Goal: Transaction & Acquisition: Purchase product/service

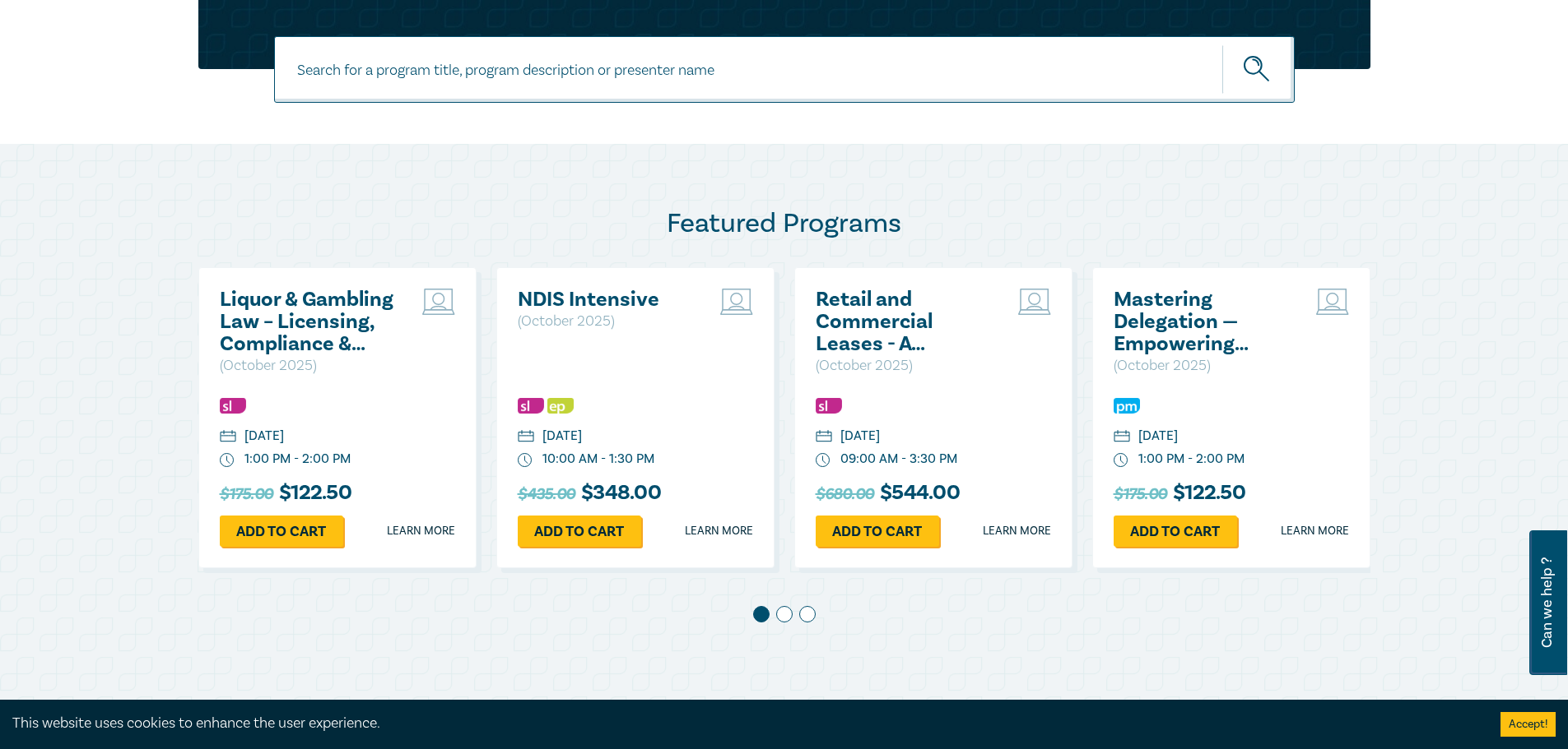
scroll to position [802, 0]
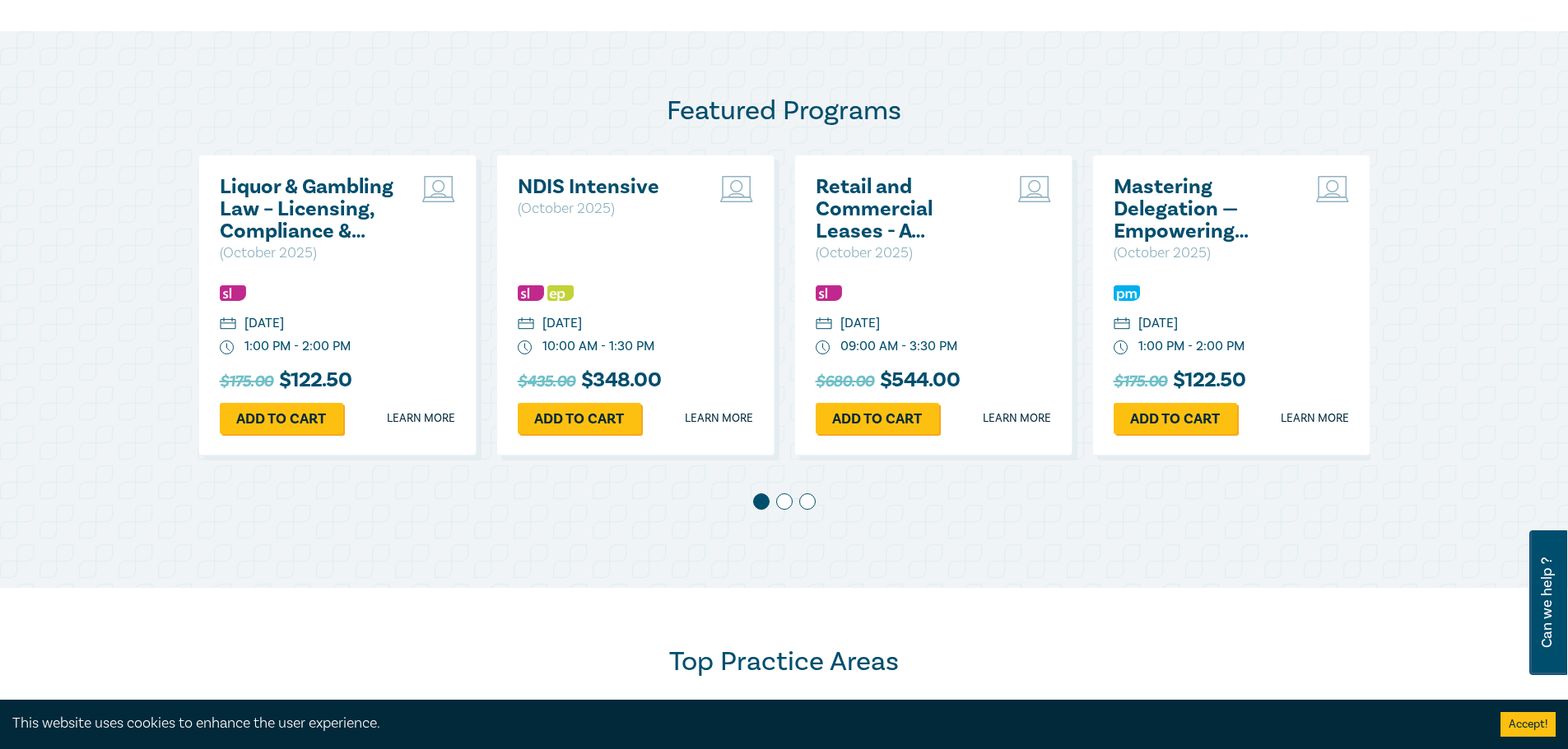
click at [787, 508] on span at bounding box center [784, 501] width 16 height 16
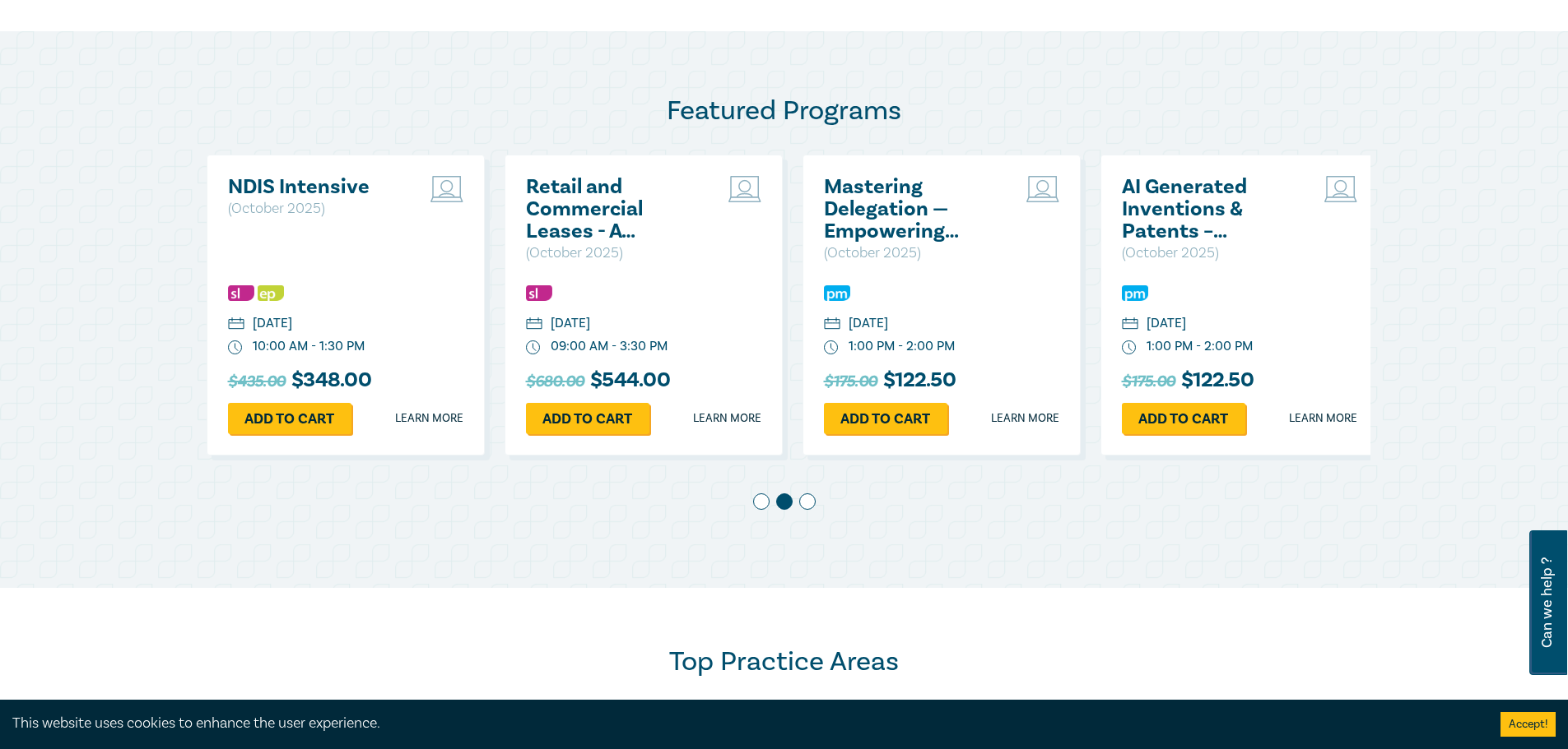
scroll to position [0, 297]
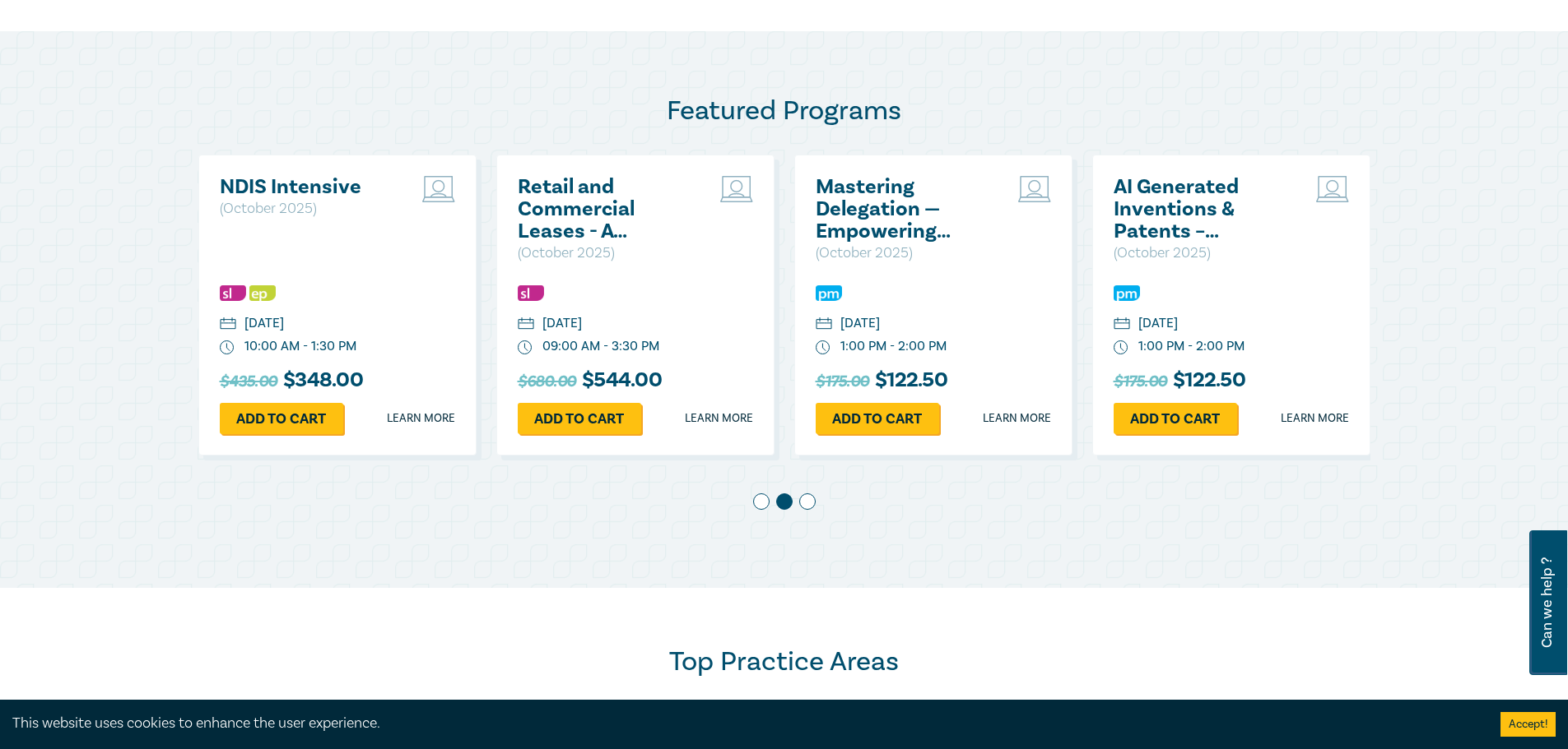
click at [807, 503] on span at bounding box center [807, 501] width 16 height 16
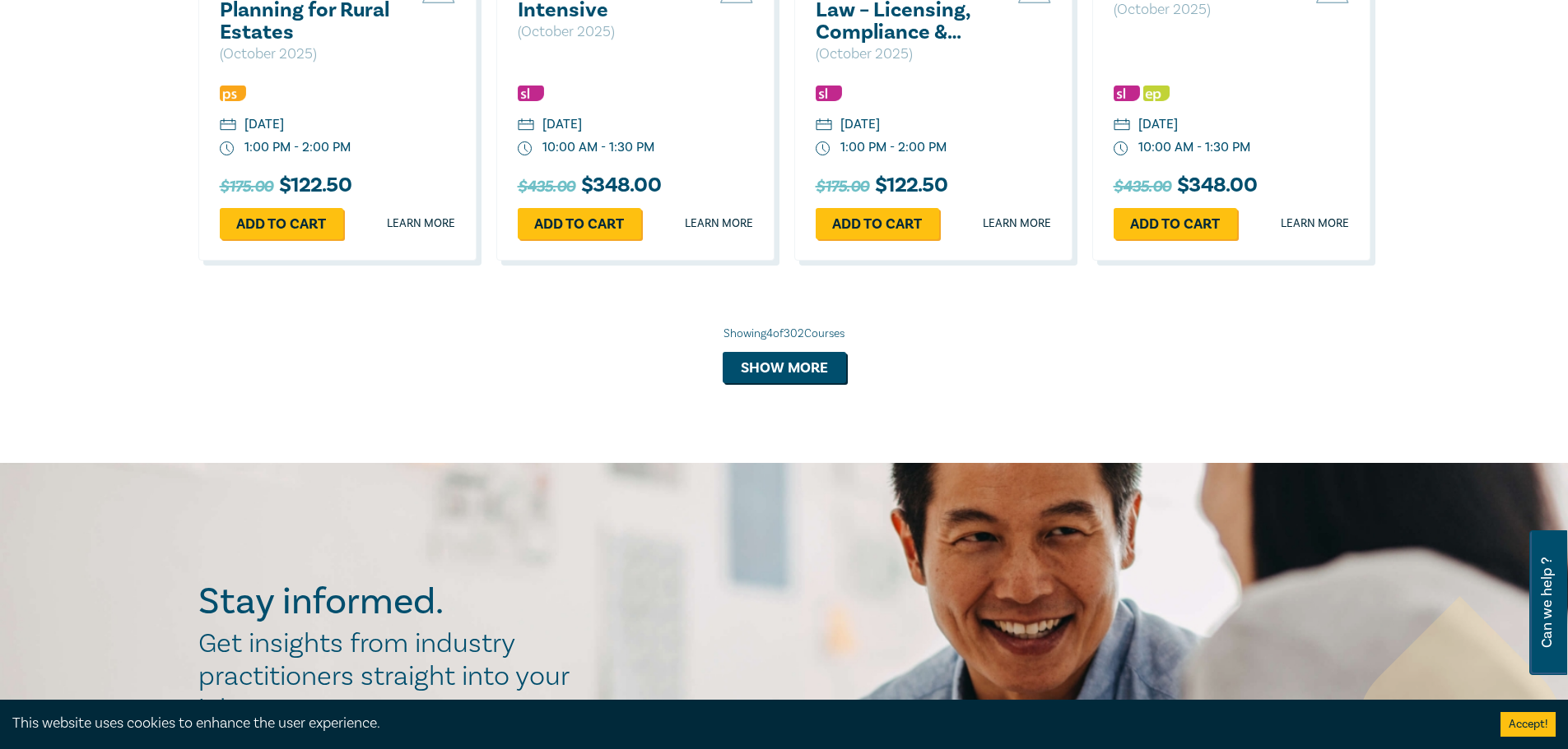
scroll to position [1686, 0]
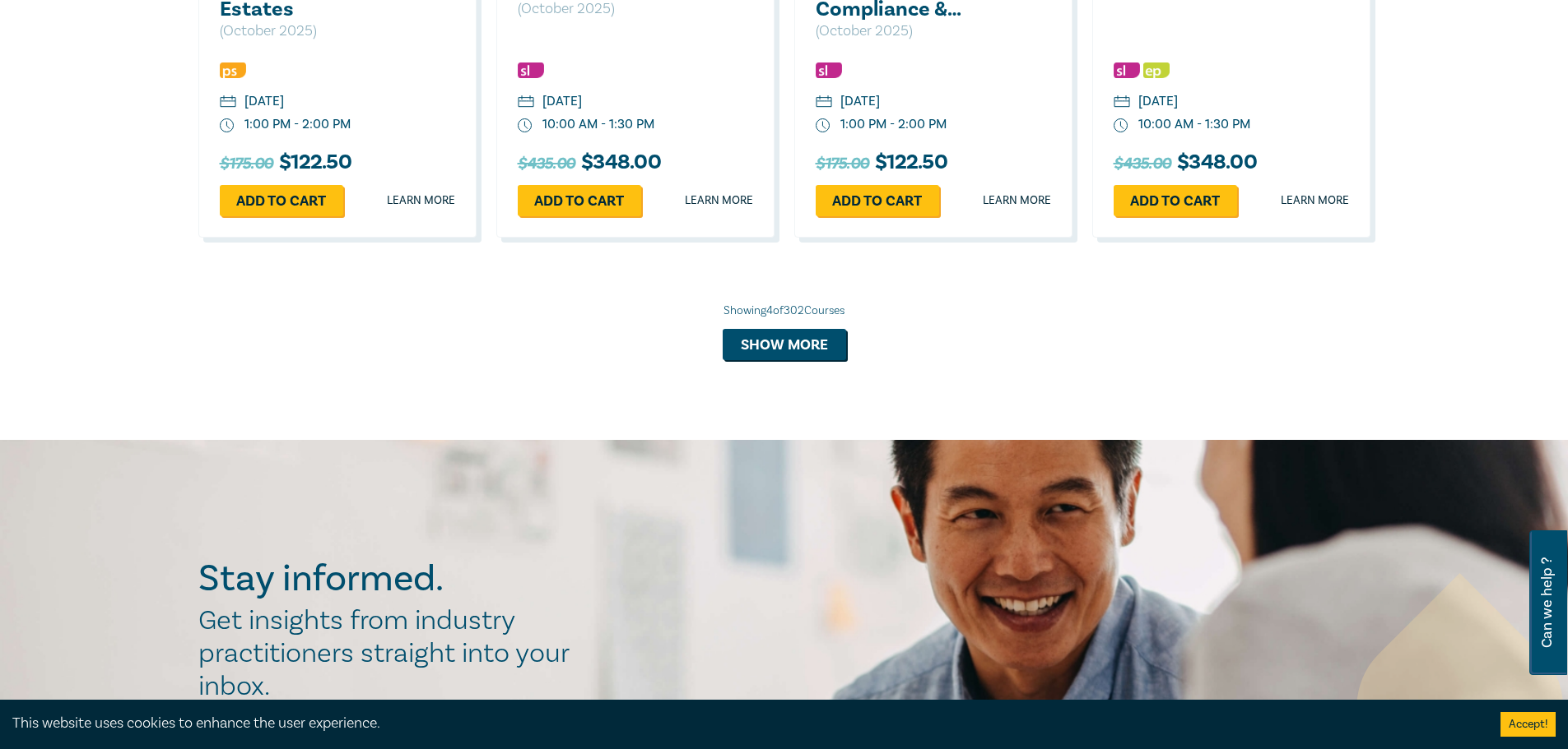
click at [774, 364] on div "Top Practice Areas Advocacy Building & Construction Business & Contracts Consum…" at bounding box center [784, 71] width 1568 height 736
click at [770, 337] on button "Show more" at bounding box center [784, 345] width 123 height 31
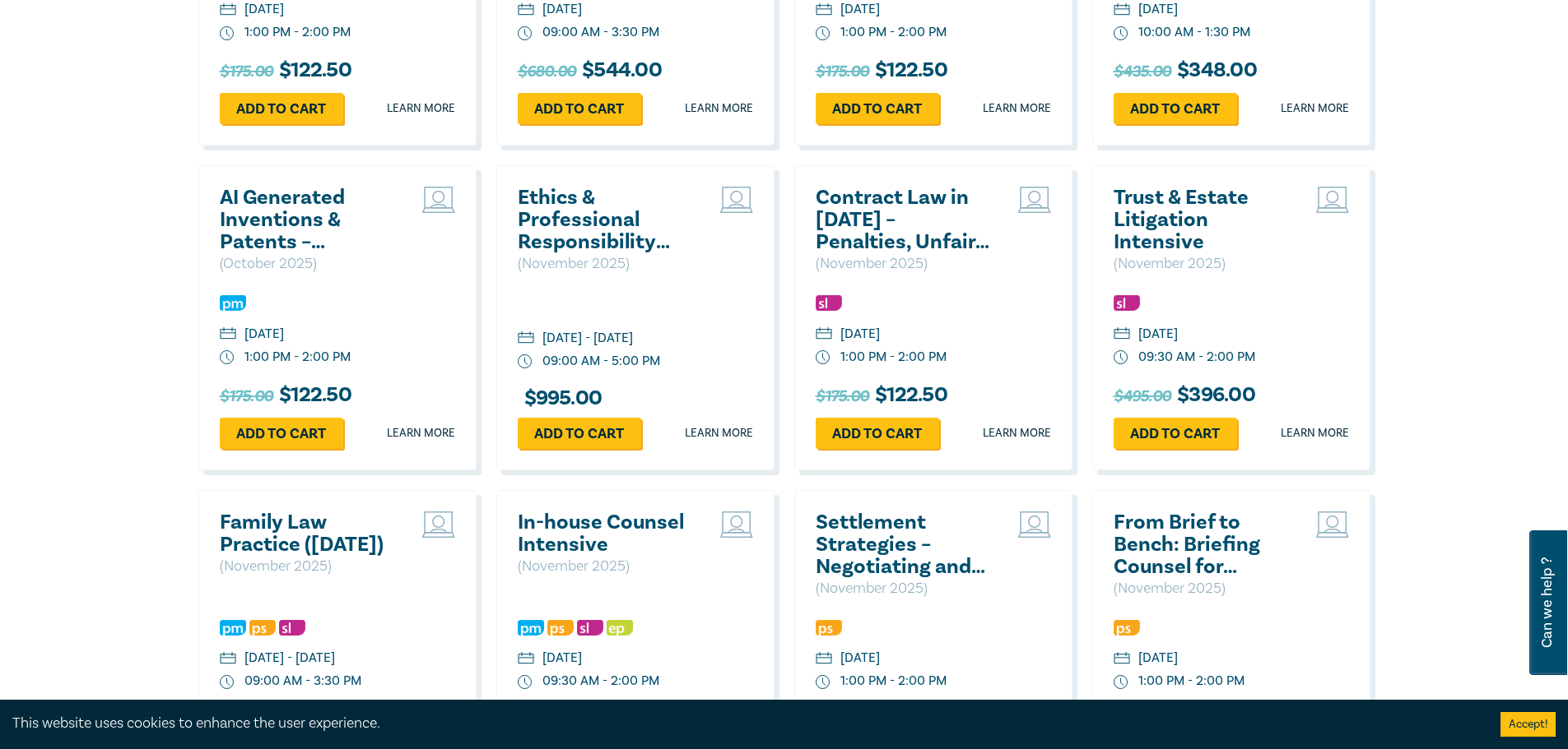
scroll to position [2077, 0]
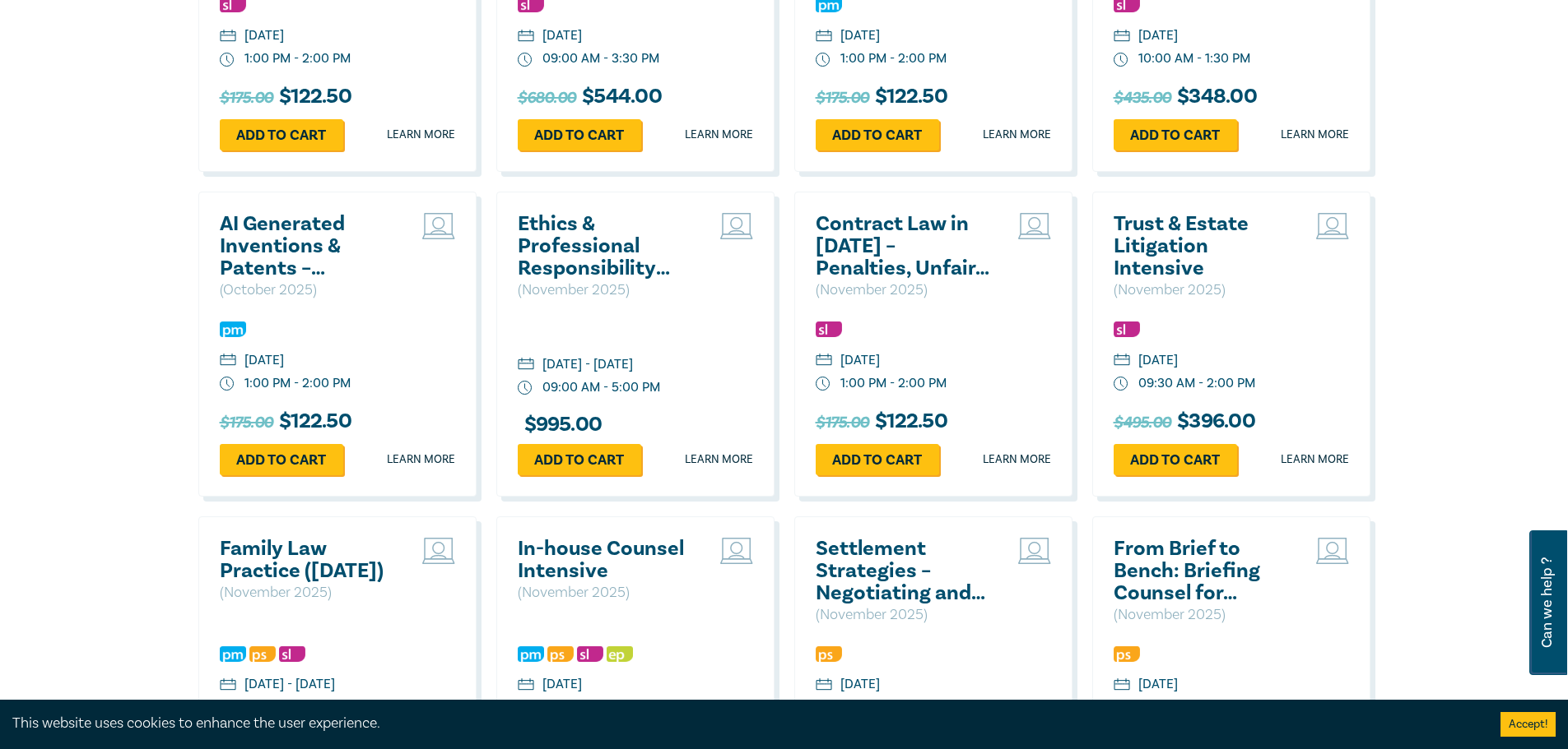
click at [922, 238] on h2 "Contract Law in [DATE] – Penalties, Unfair Terms & Unconscionable Conduct" at bounding box center [904, 246] width 177 height 67
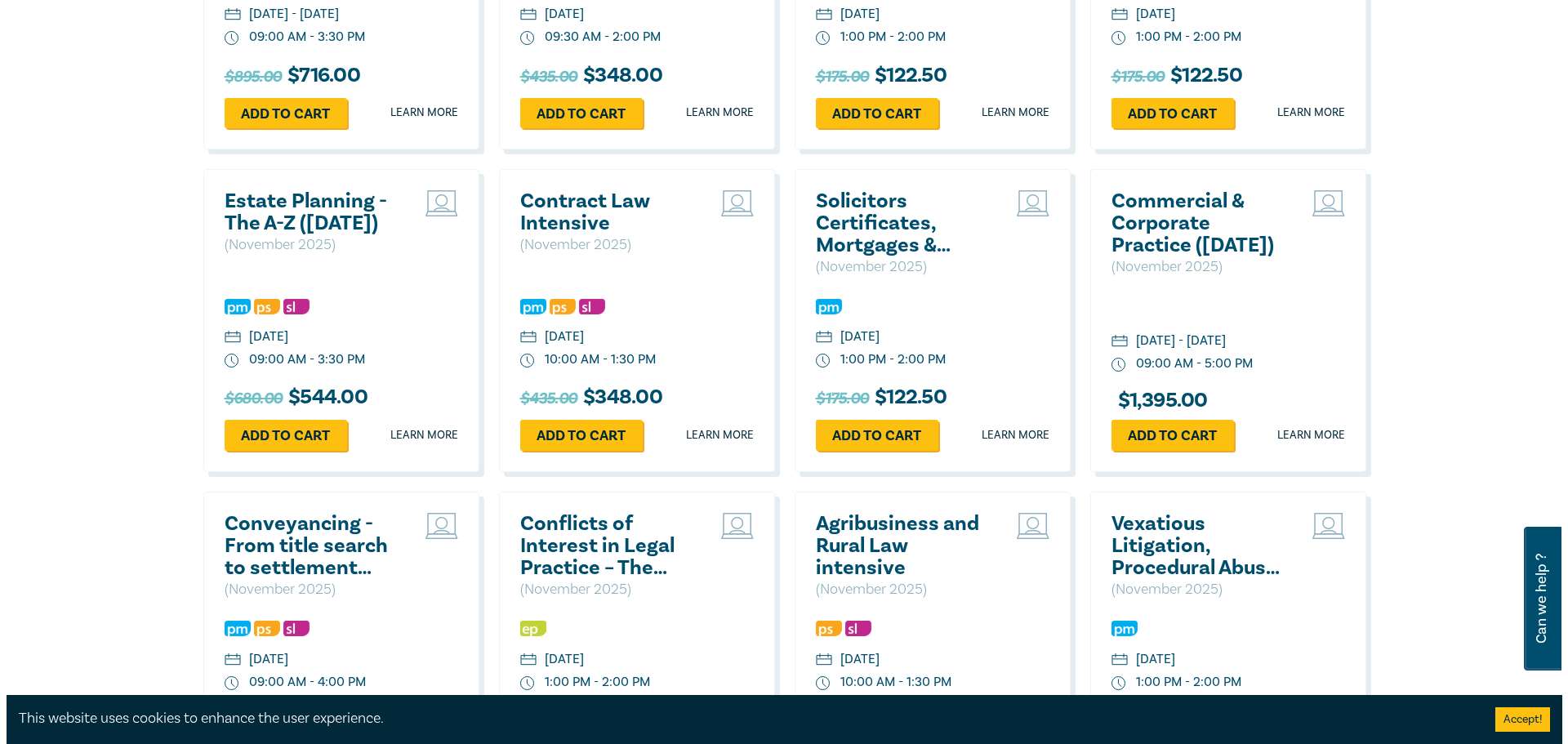
scroll to position [2921, 0]
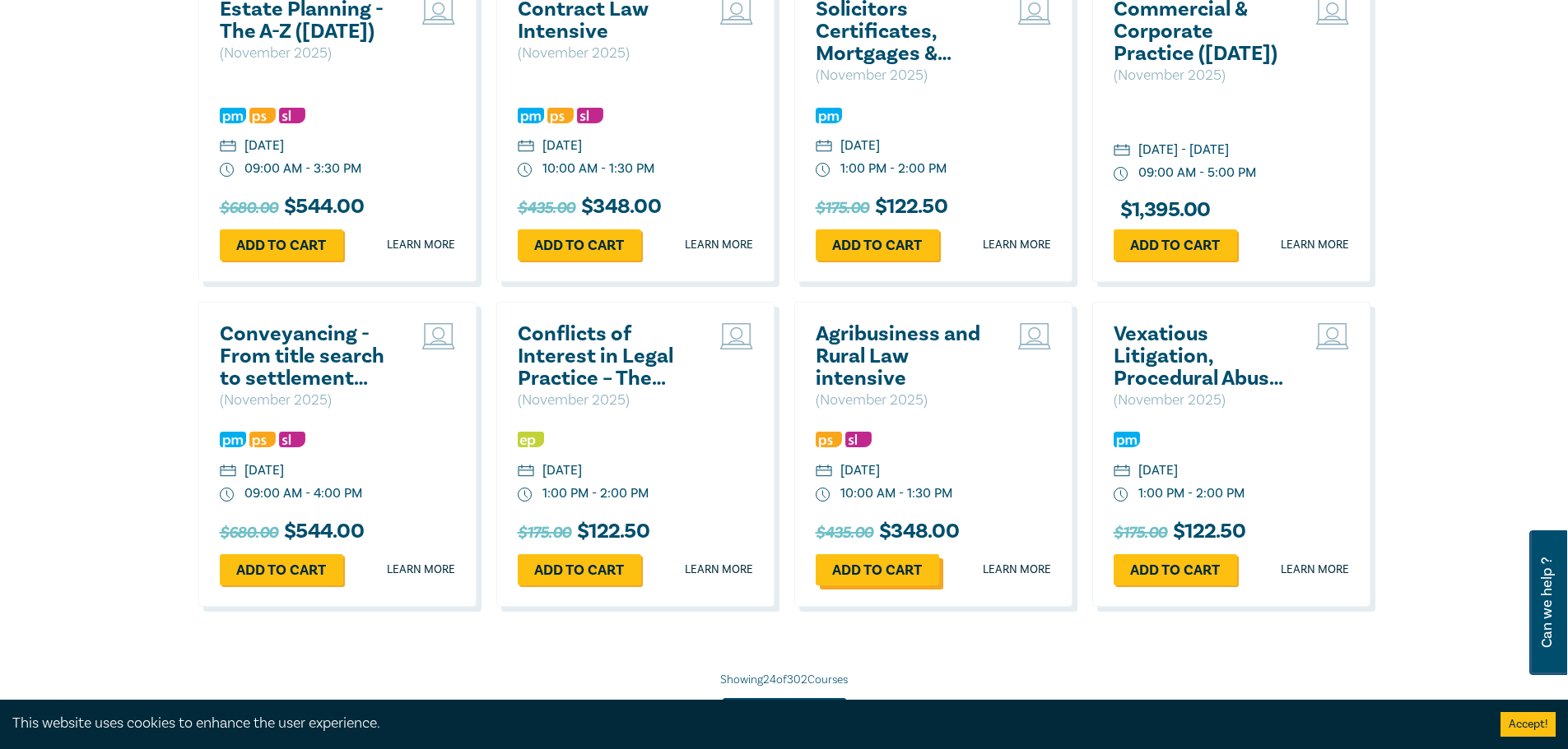
click at [853, 582] on link "Add to cart" at bounding box center [877, 570] width 123 height 31
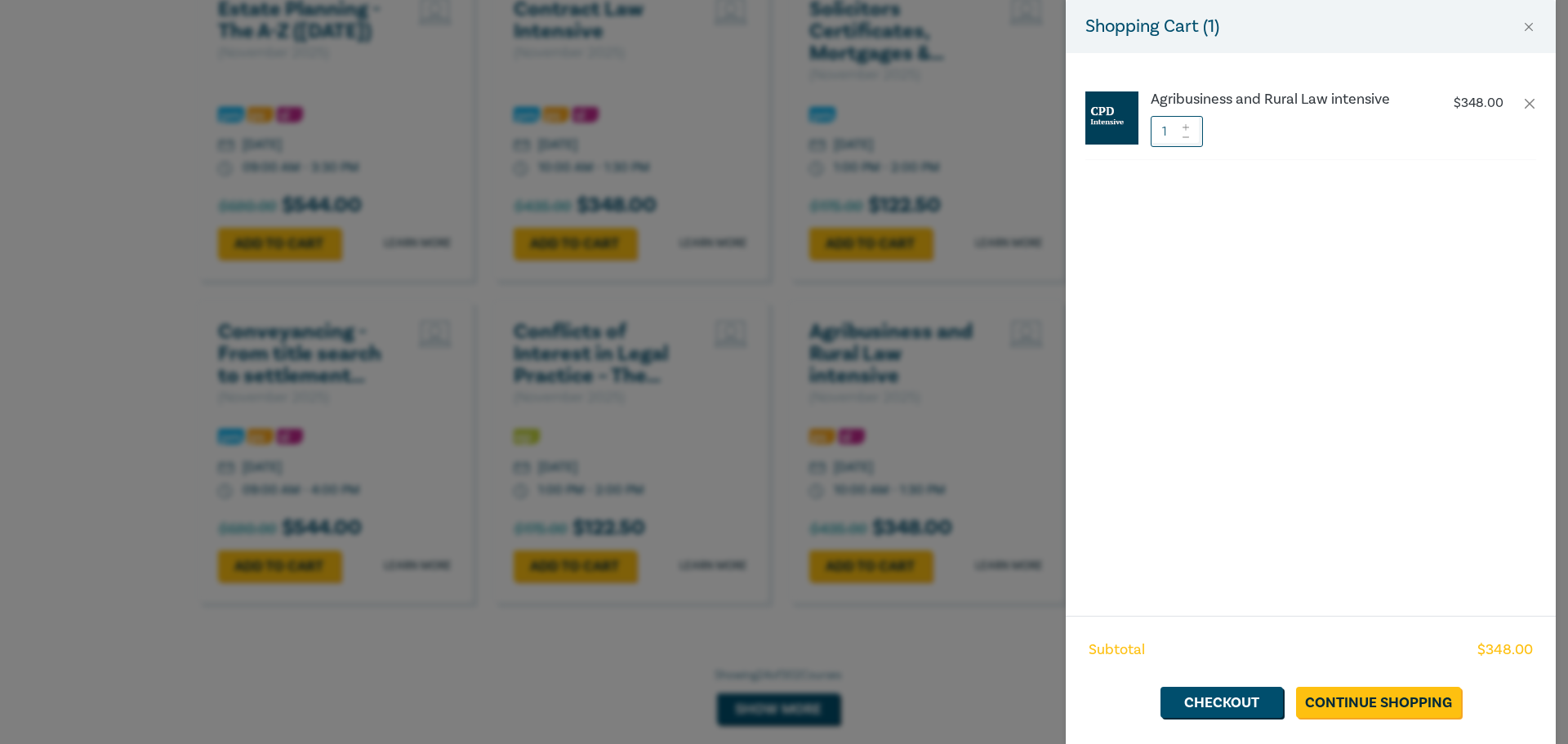
scroll to position [0, 591]
click at [675, 484] on div "Shopping Cart ( 1 ) Agribusiness and Rural Law intensive $ 348.00 1 Subtotal $ …" at bounding box center [784, 372] width 1568 height 744
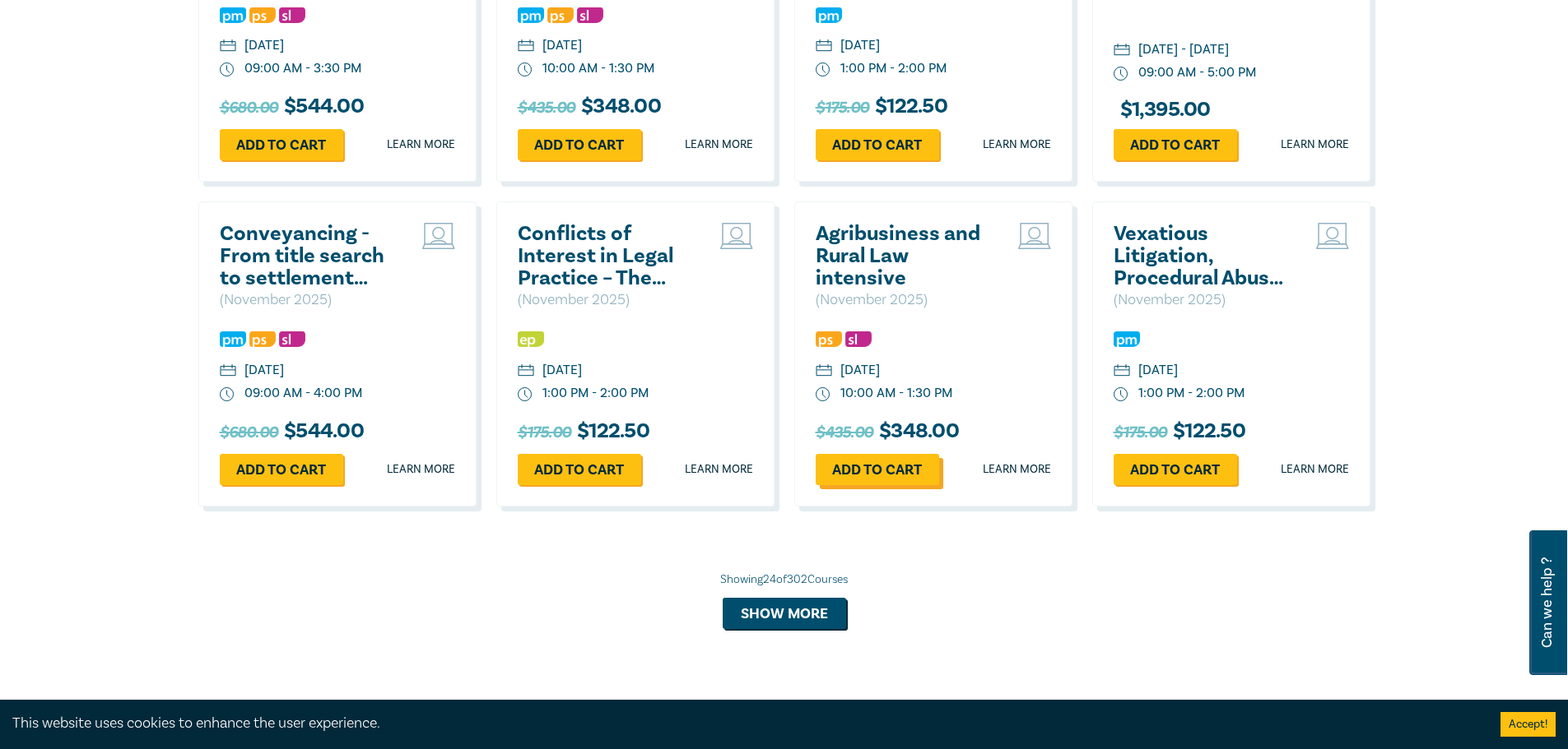
scroll to position [3146, 0]
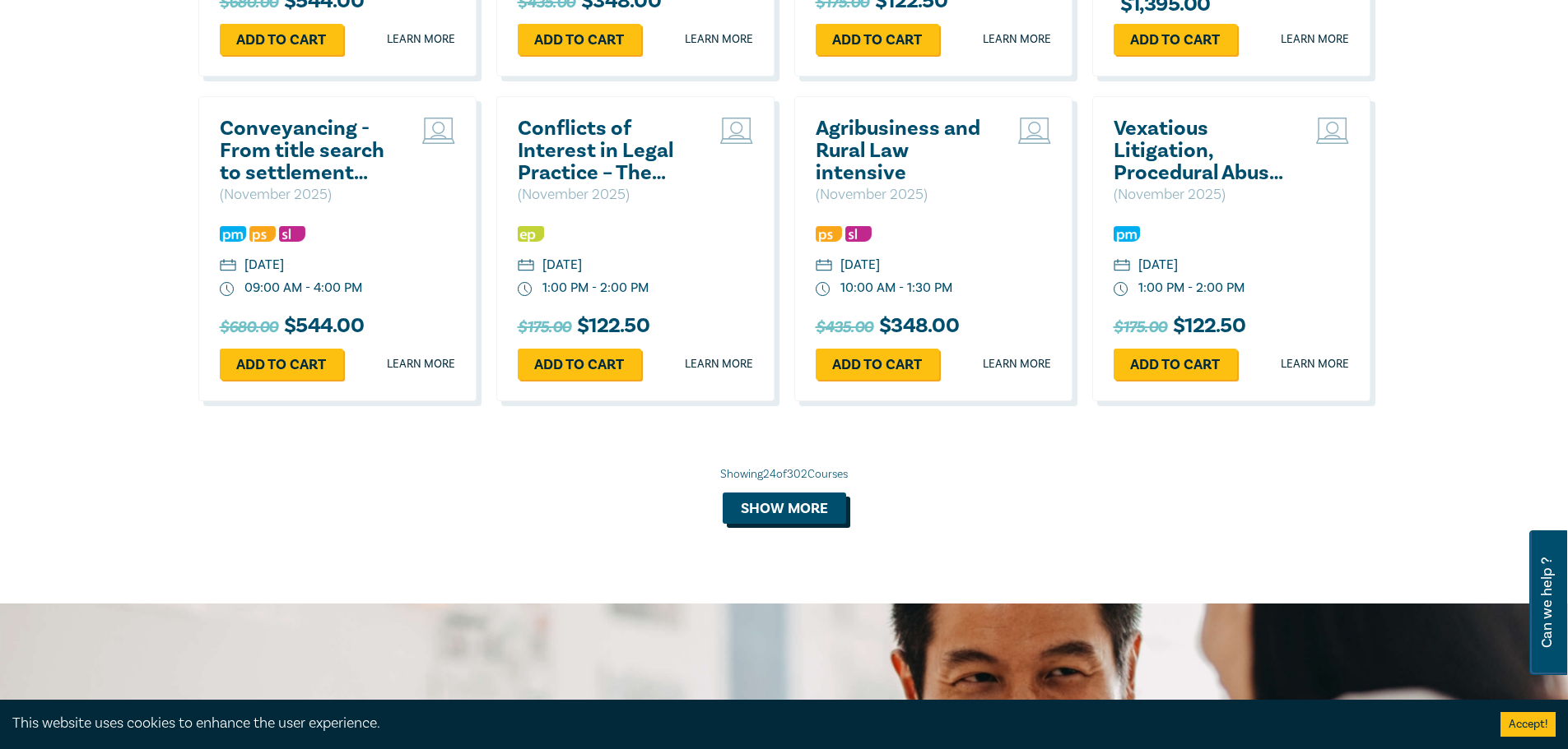
click at [805, 524] on button "Show more" at bounding box center [784, 508] width 123 height 31
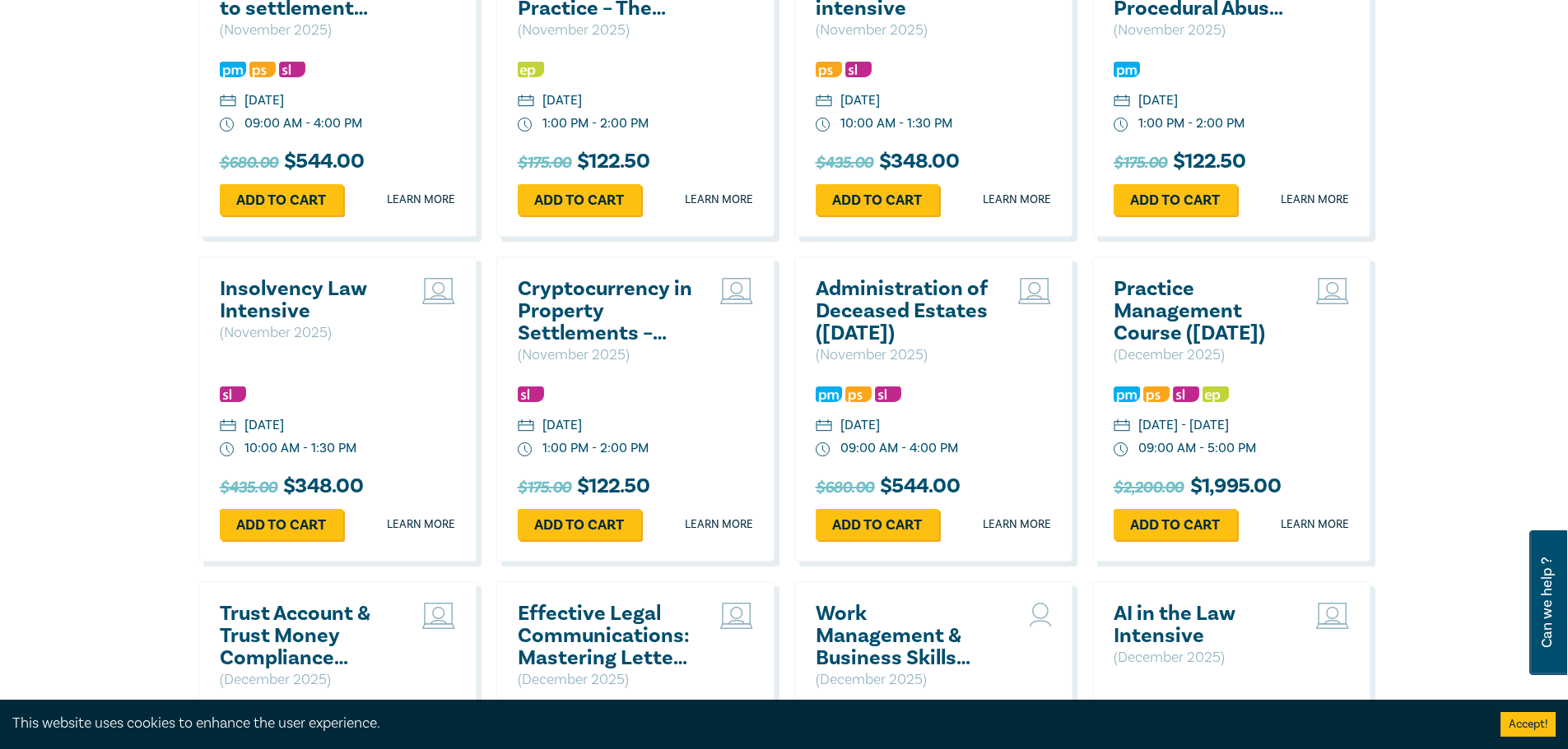
scroll to position [3331, 0]
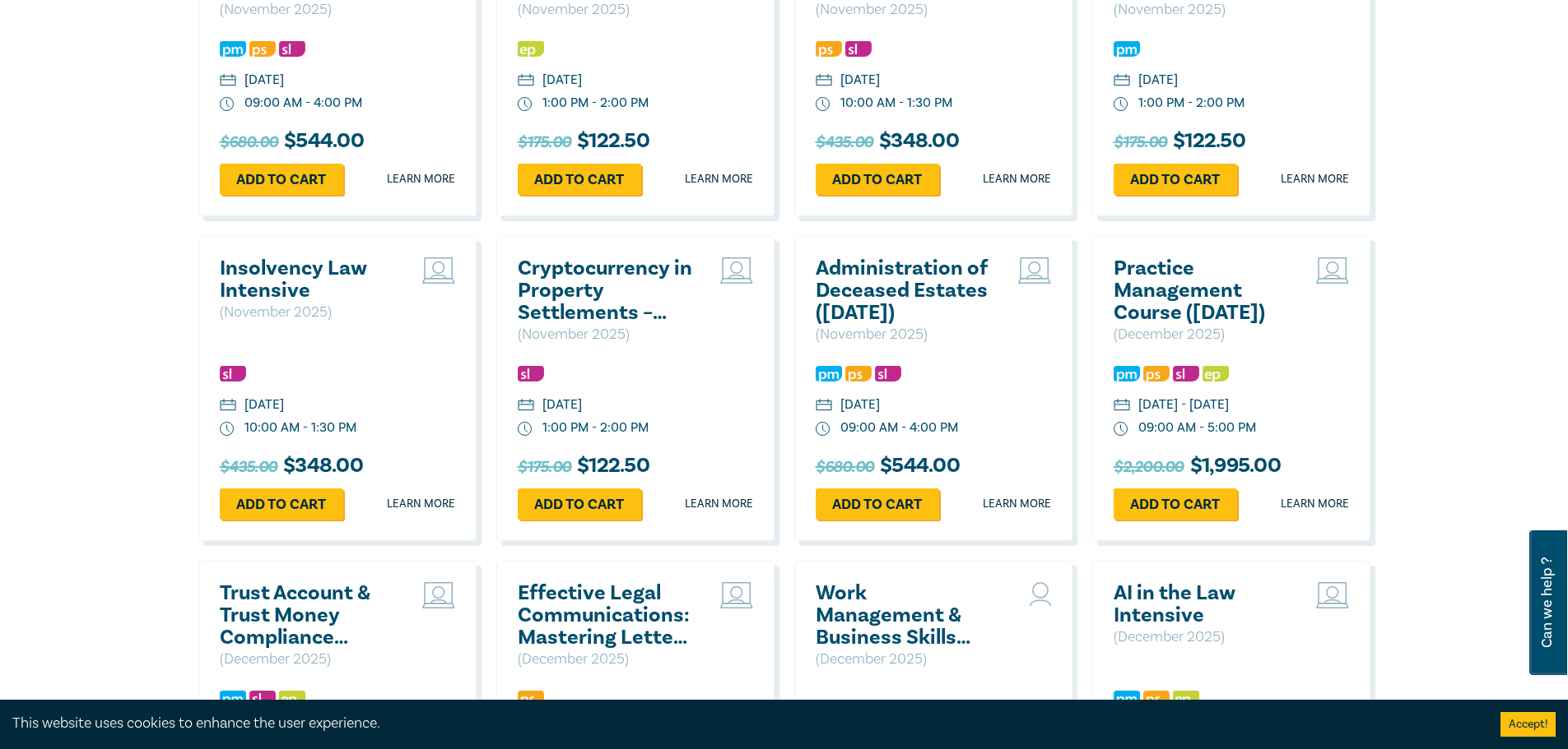
click at [580, 324] on h2 "Cryptocurrency in Property Settlements – Navigating Hidden Assets & Cold Wallets" at bounding box center [606, 290] width 177 height 67
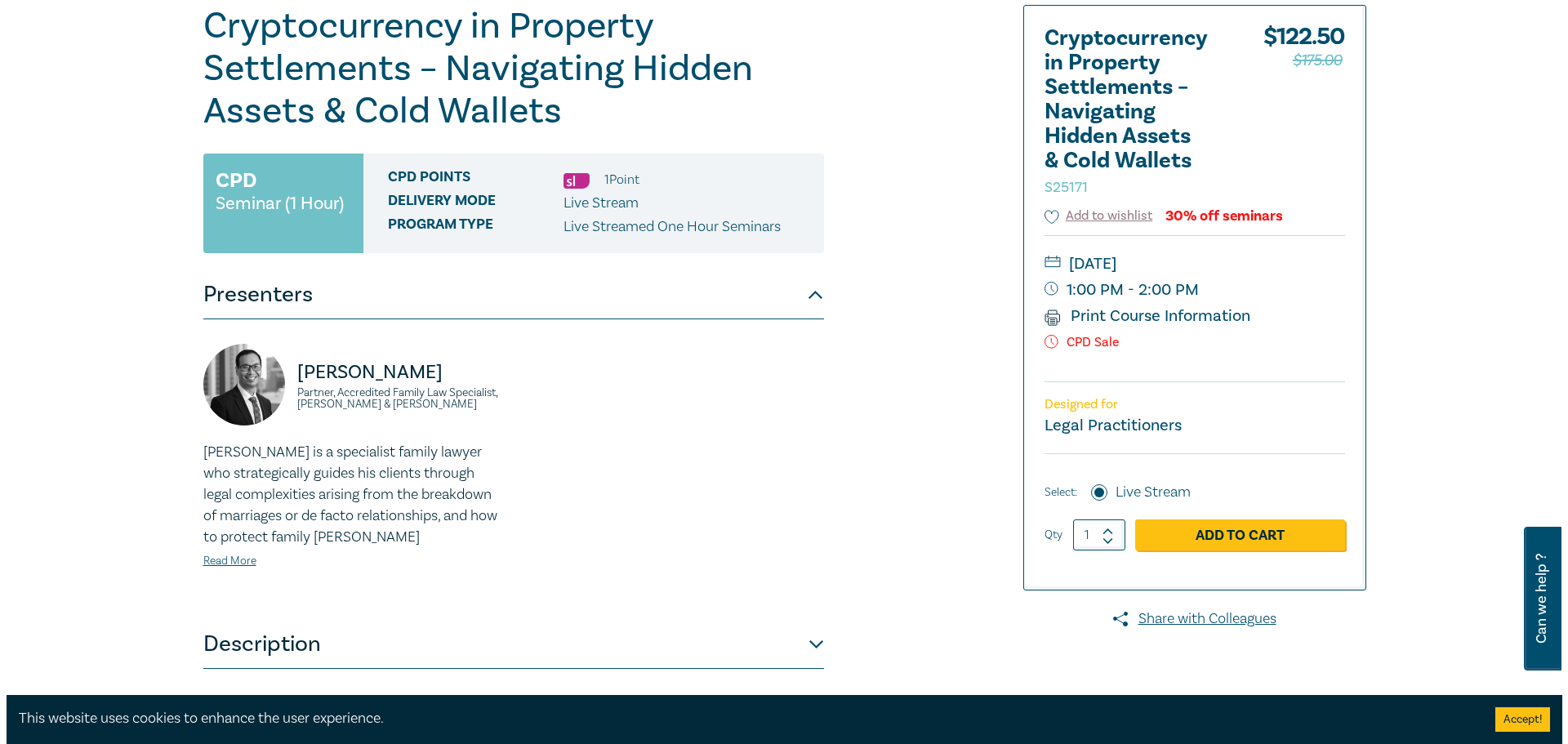
scroll to position [225, 0]
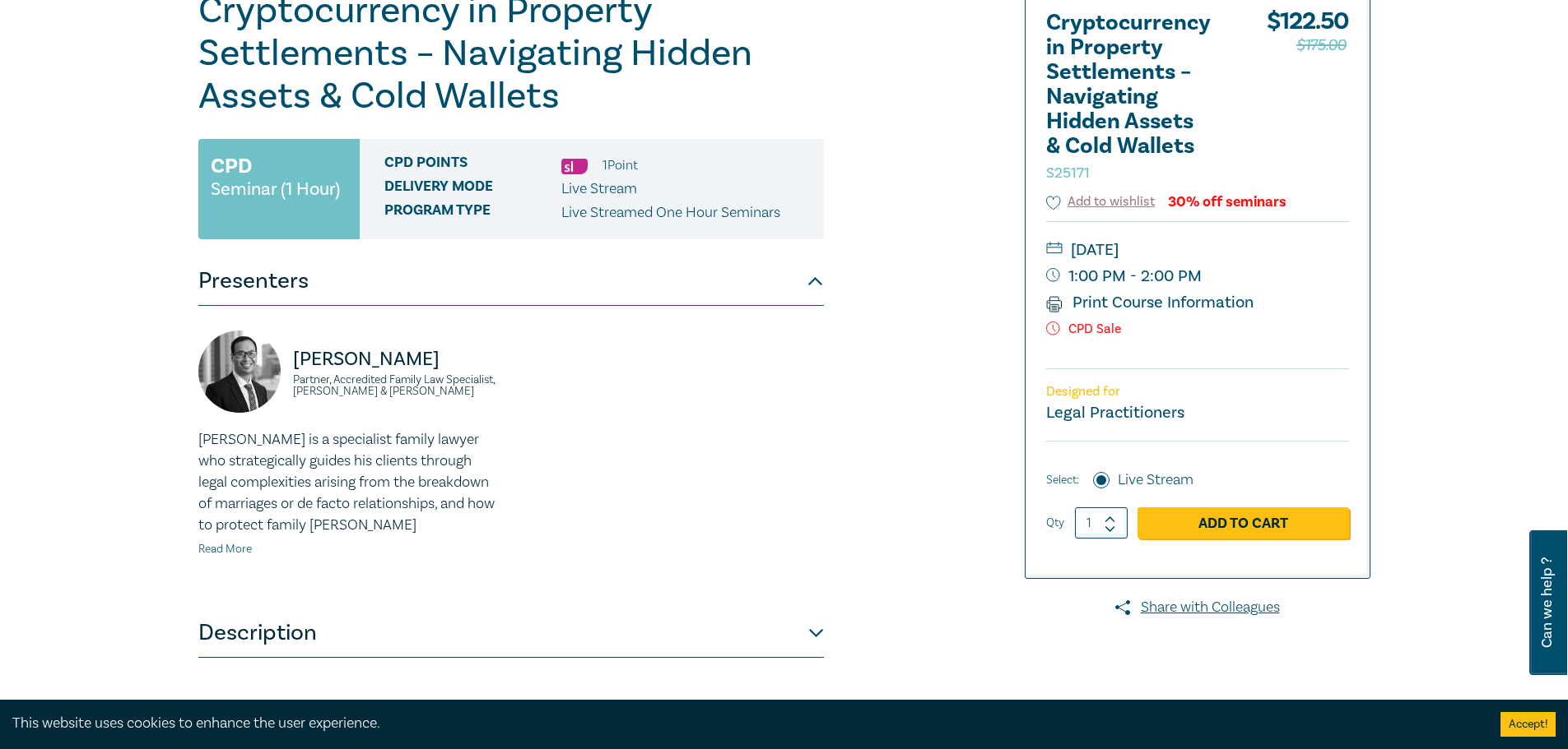
click at [219, 545] on link "Read More" at bounding box center [225, 549] width 54 height 15
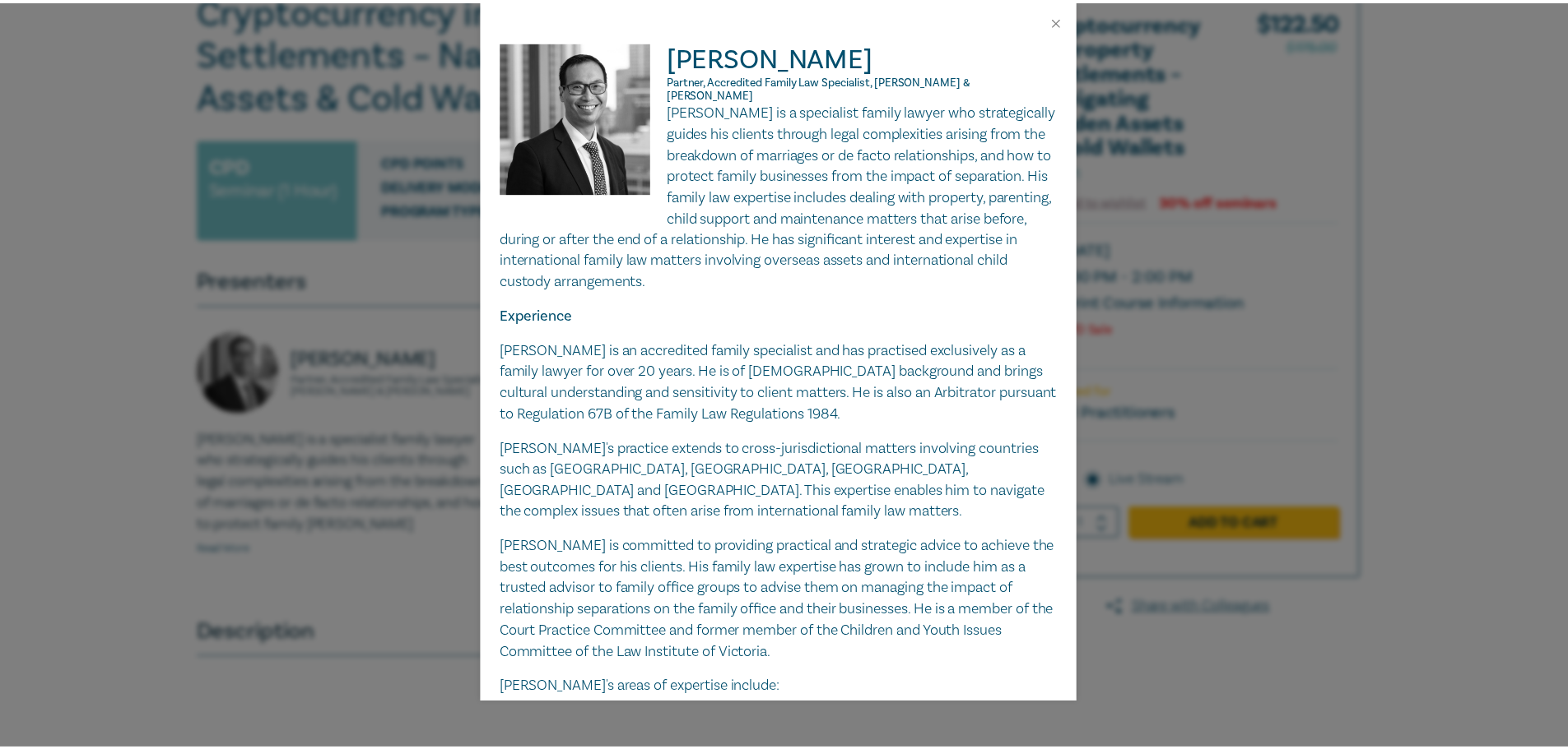
scroll to position [0, 0]
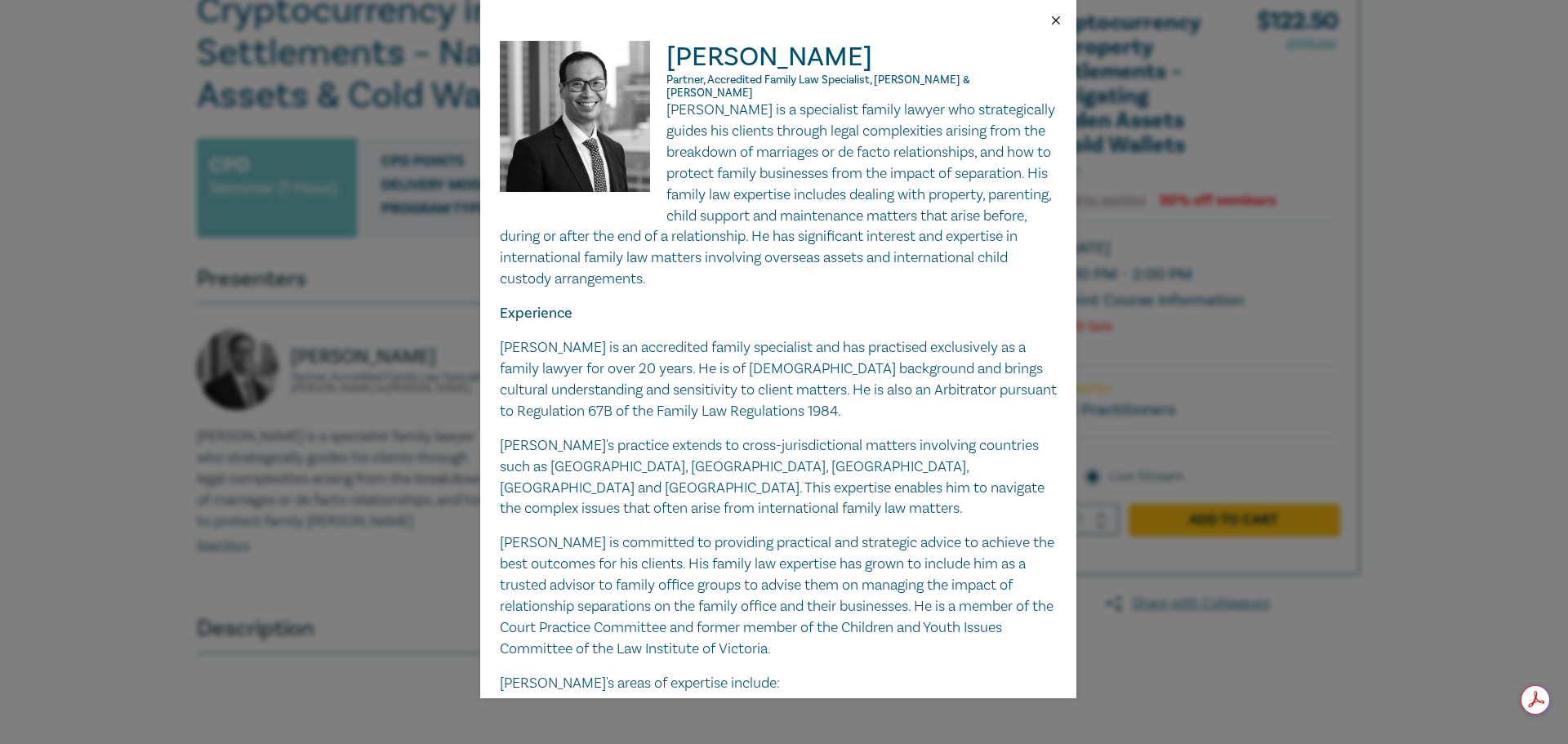
click at [1055, 21] on button "Close" at bounding box center [1055, 20] width 15 height 15
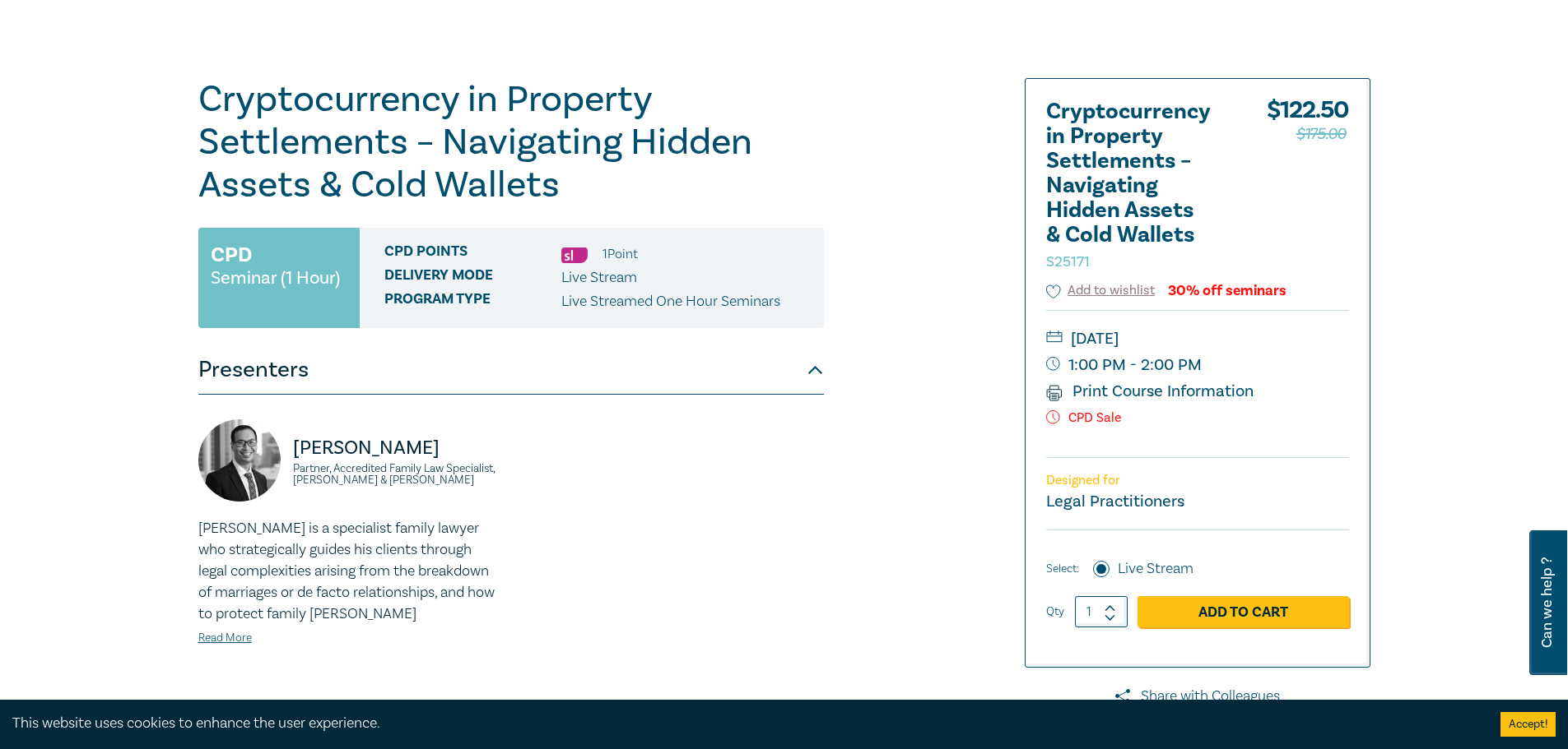
scroll to position [123, 0]
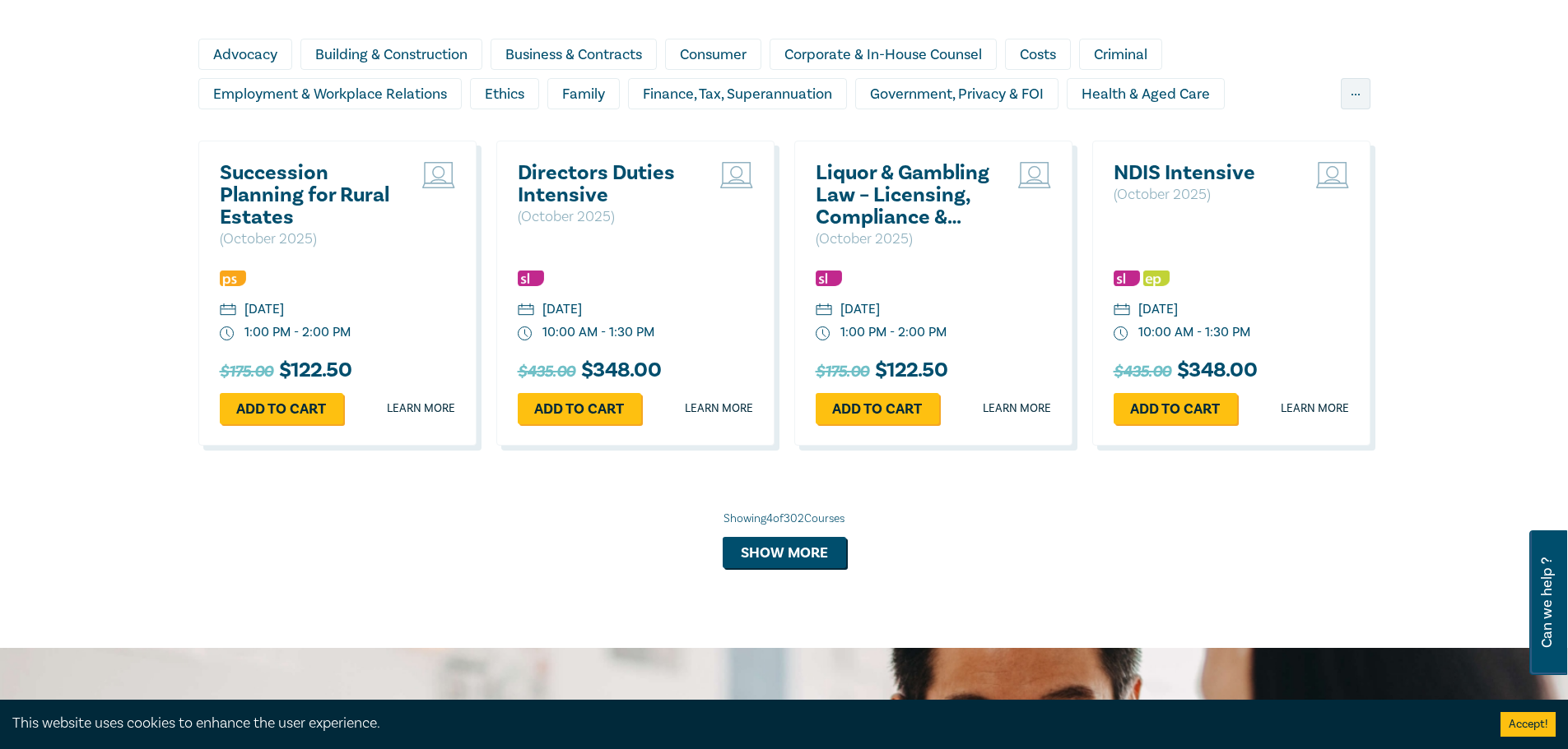
scroll to position [1479, 0]
click at [748, 548] on button "Show more" at bounding box center [784, 552] width 123 height 31
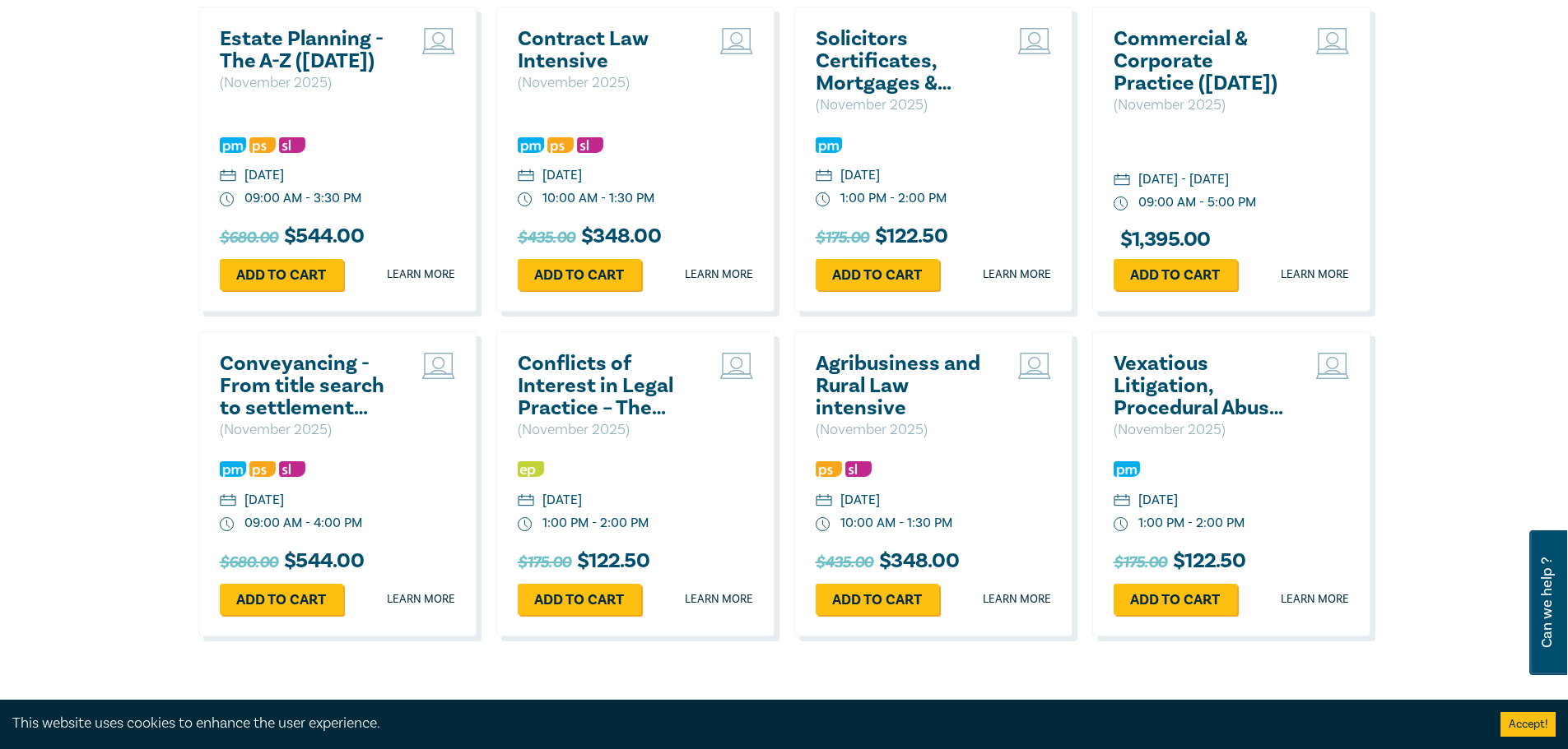
scroll to position [3103, 0]
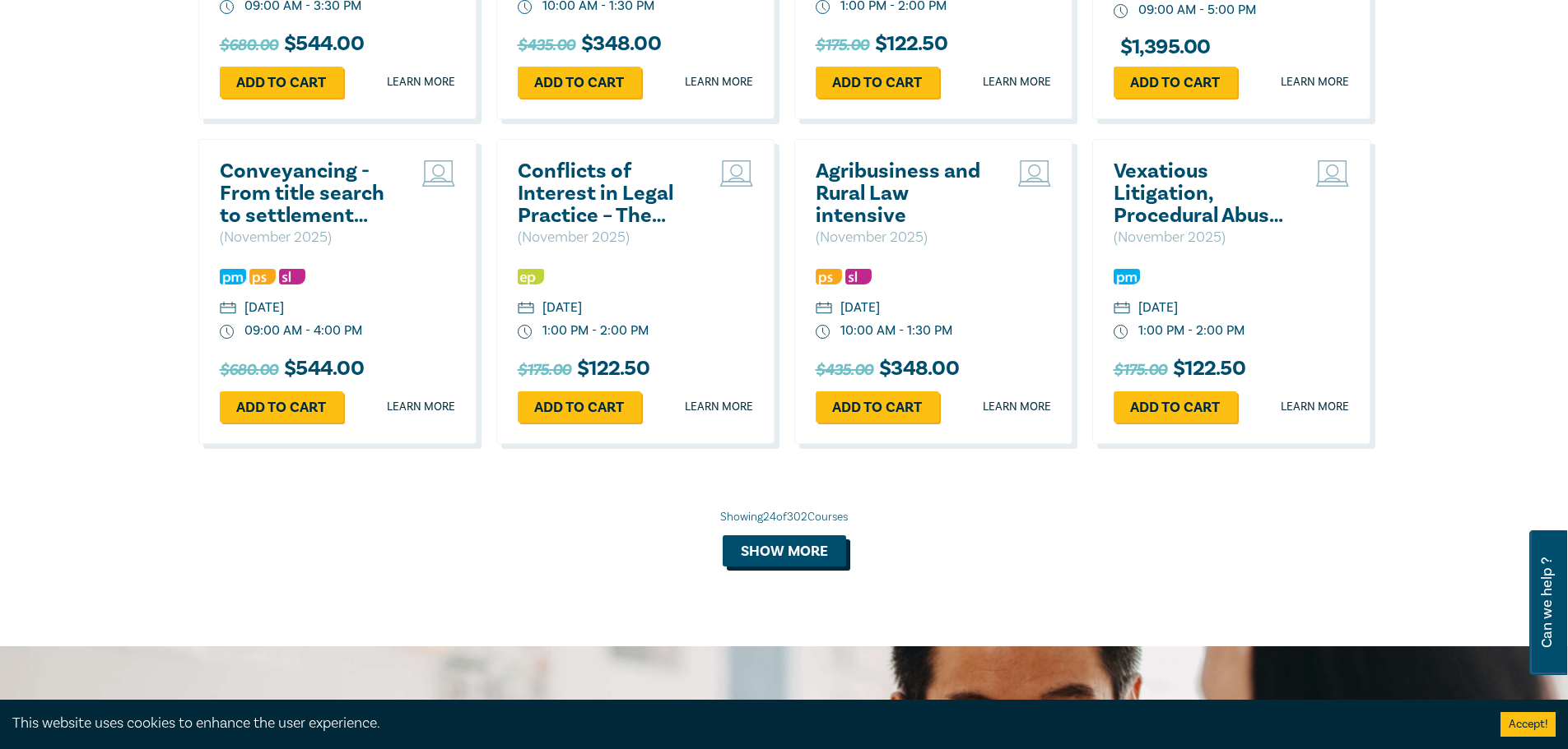
click at [786, 567] on button "Show more" at bounding box center [784, 551] width 123 height 31
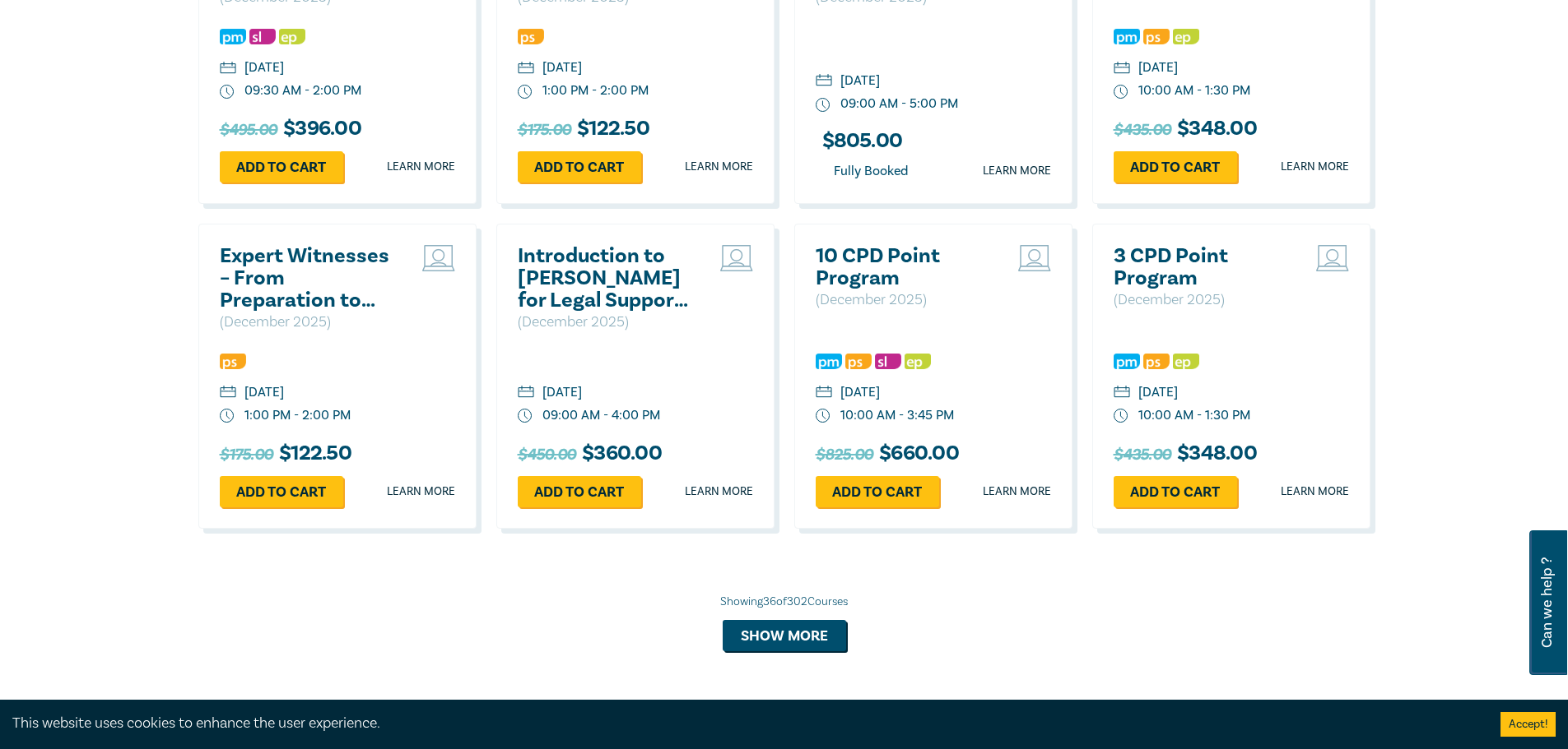
scroll to position [4193, 0]
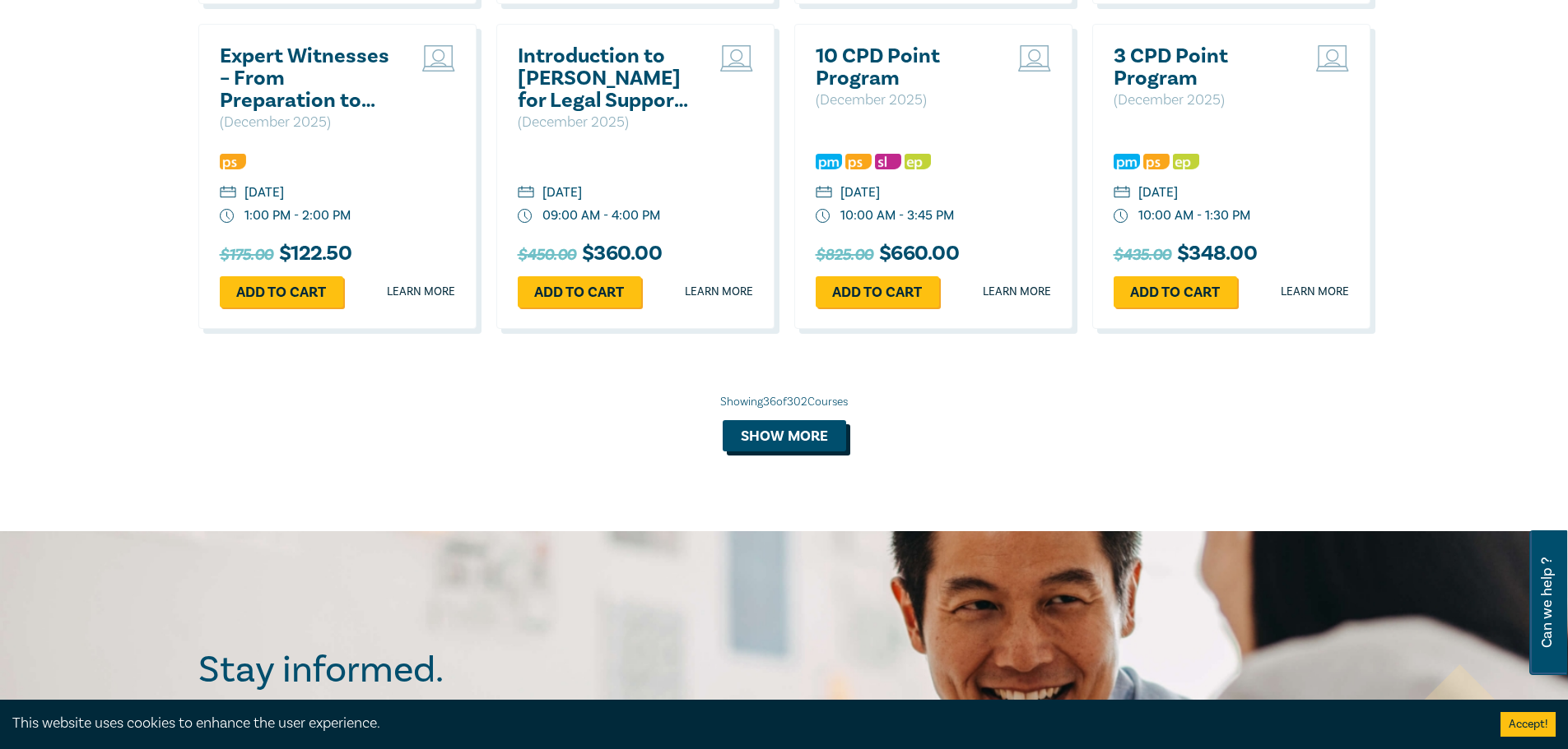
click at [774, 452] on button "Show more" at bounding box center [784, 436] width 123 height 31
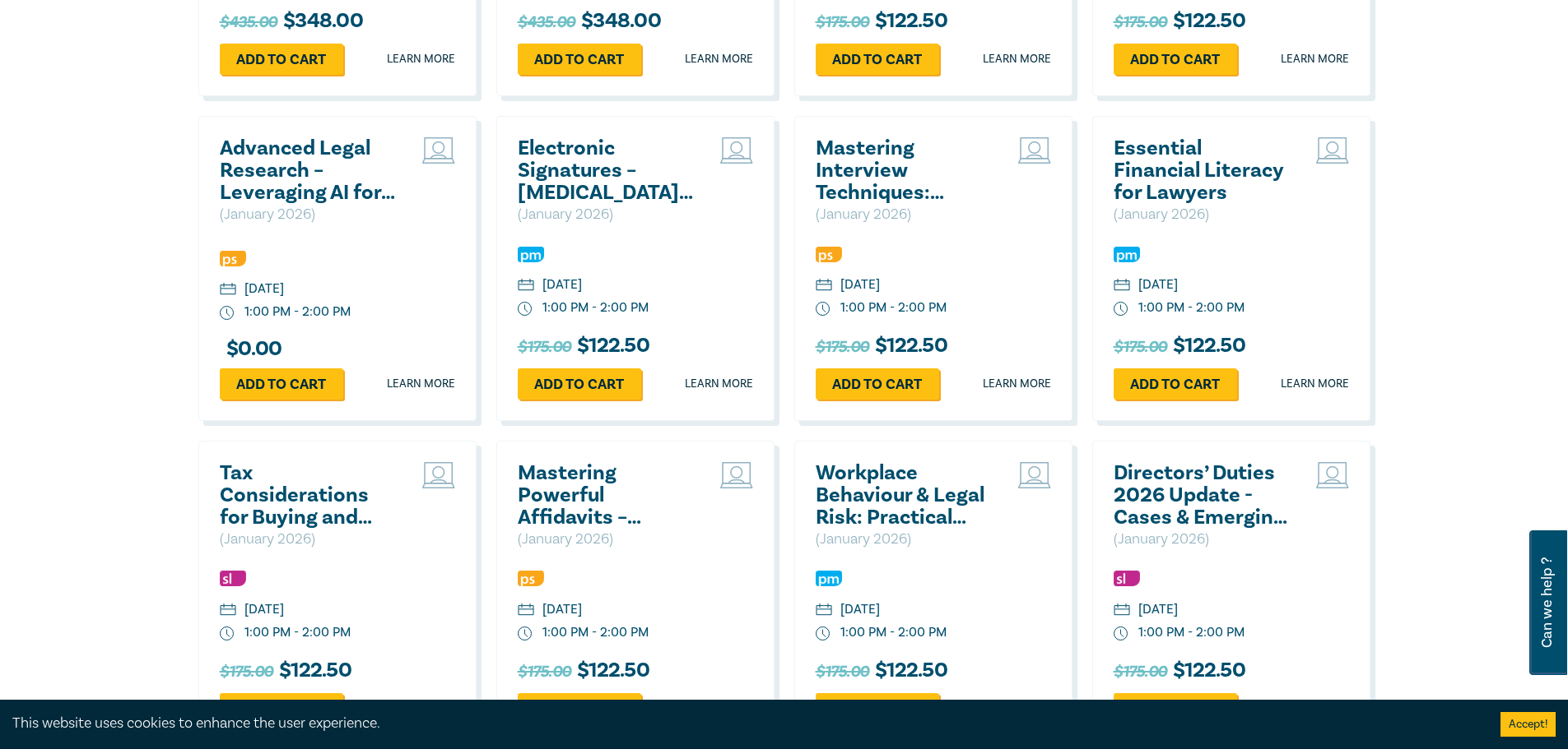
scroll to position [4769, 0]
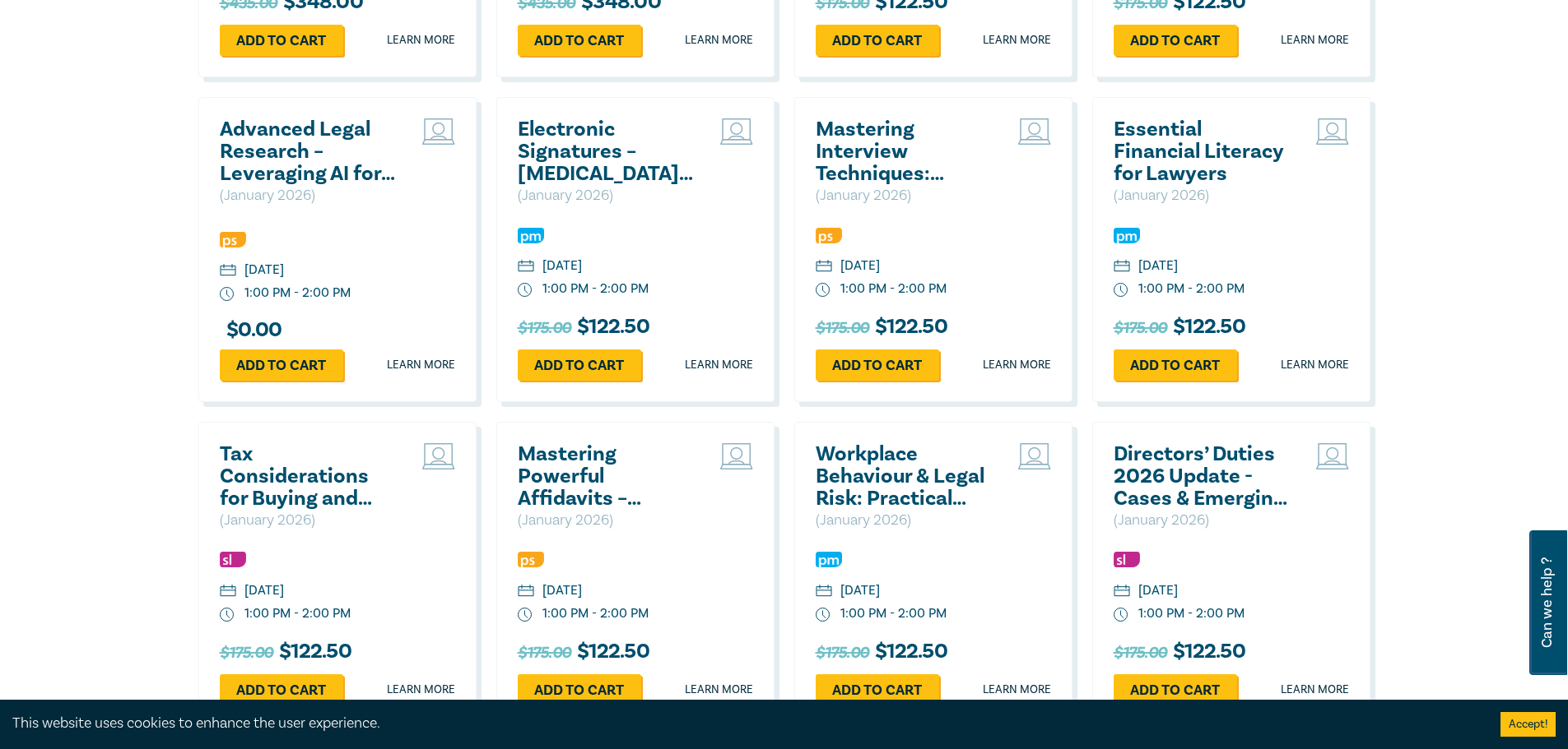
click at [1161, 185] on h2 "Essential Financial Literacy for Lawyers" at bounding box center [1202, 152] width 177 height 67
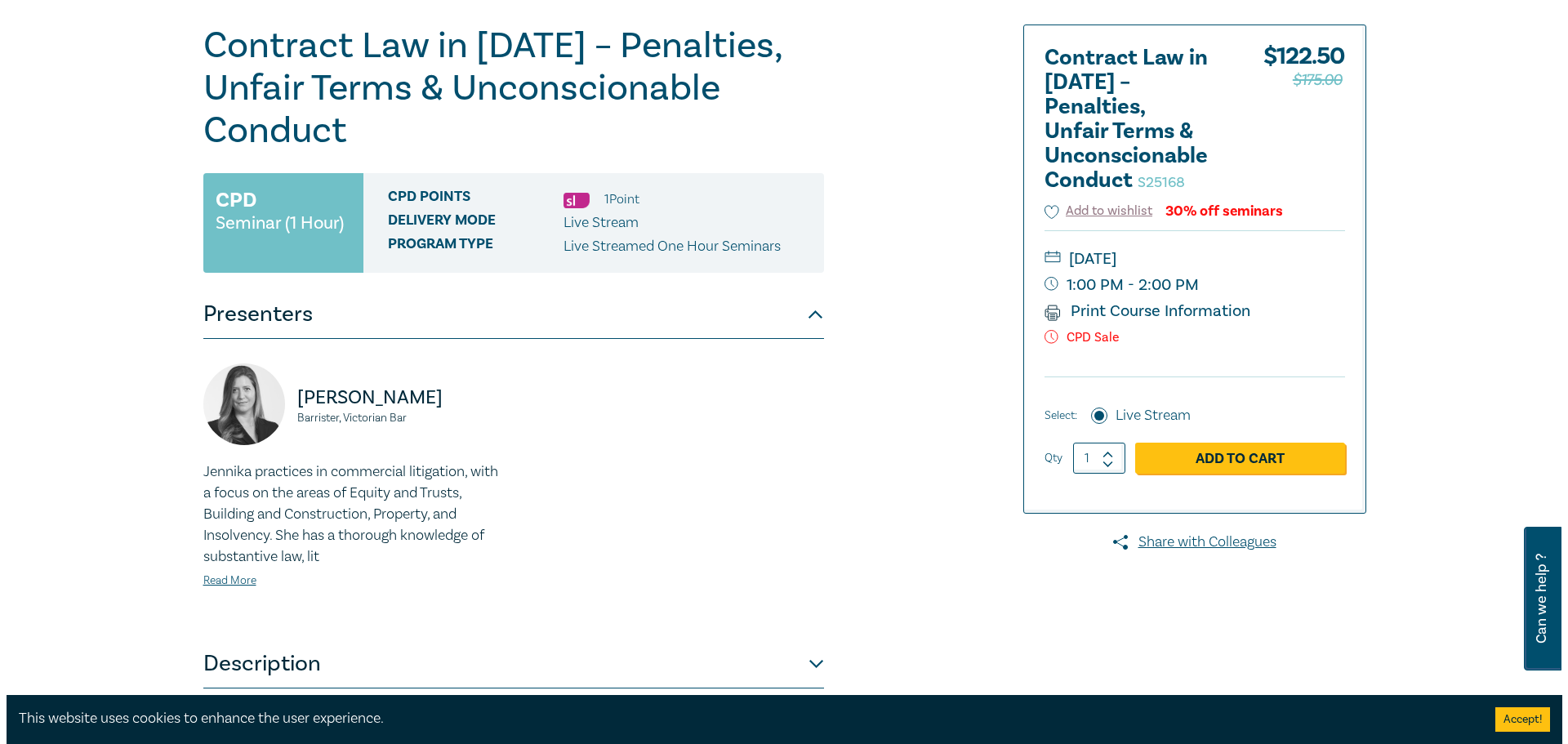
scroll to position [183, 0]
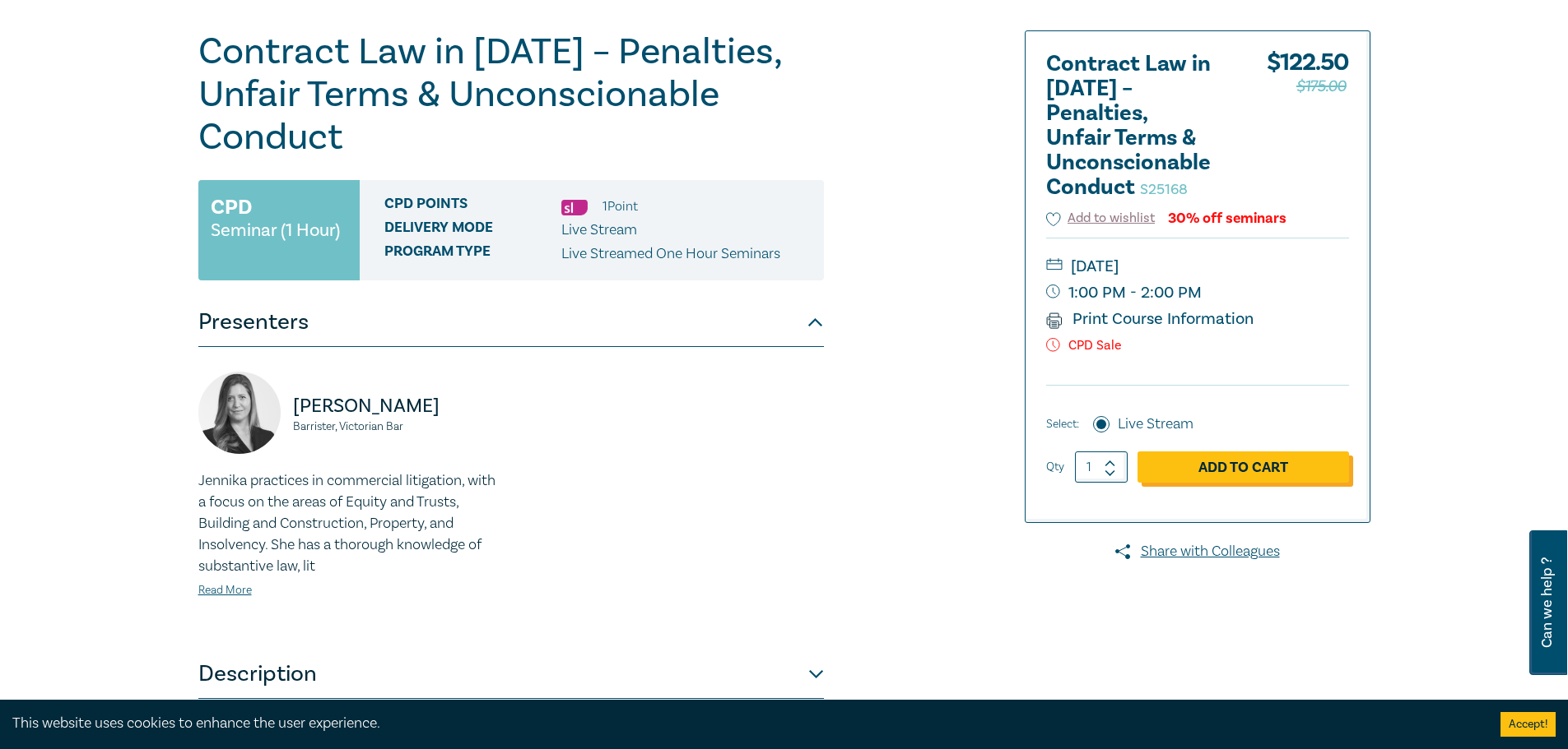
click at [1242, 468] on link "Add to Cart" at bounding box center [1243, 467] width 212 height 31
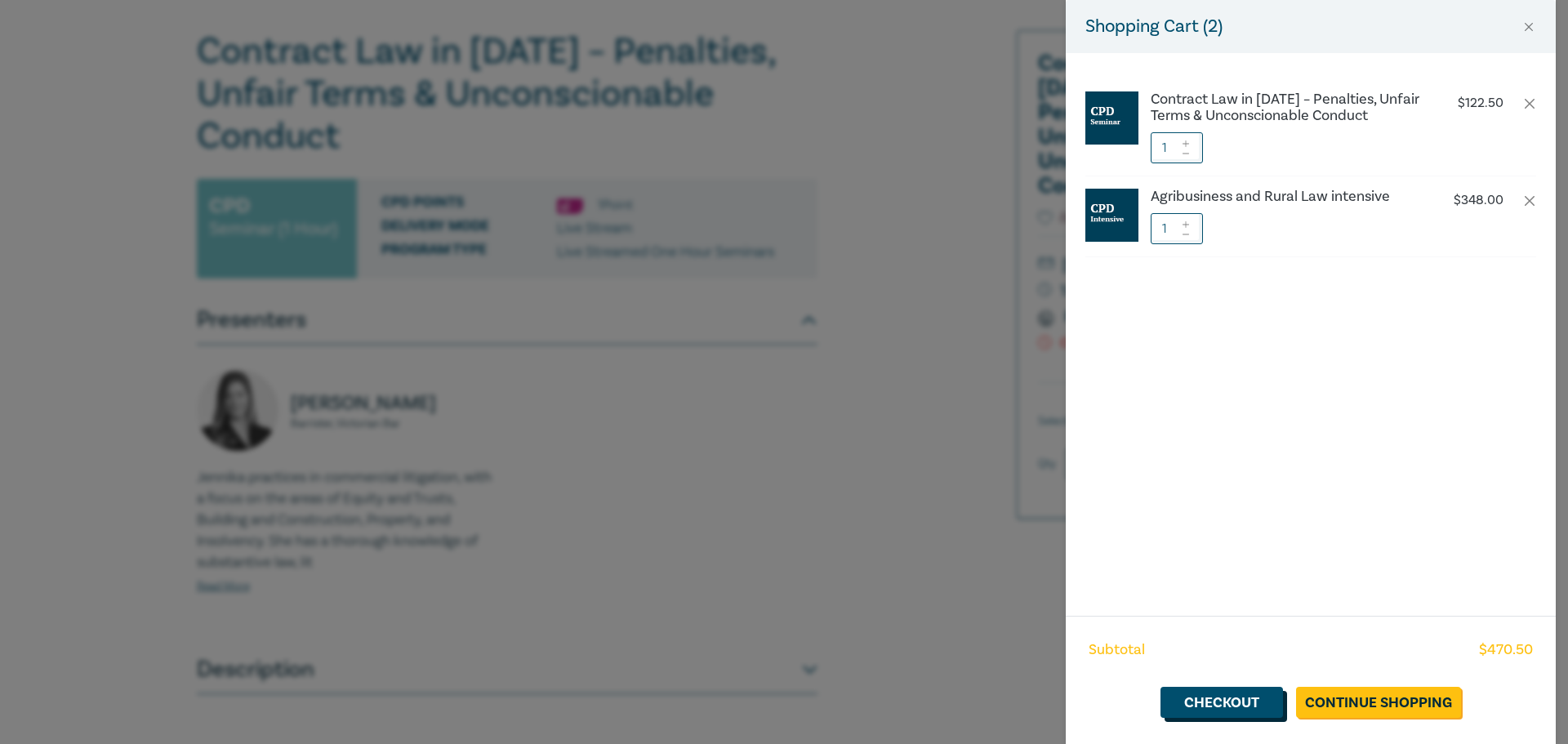
click at [1221, 710] on link "Checkout" at bounding box center [1221, 703] width 122 height 31
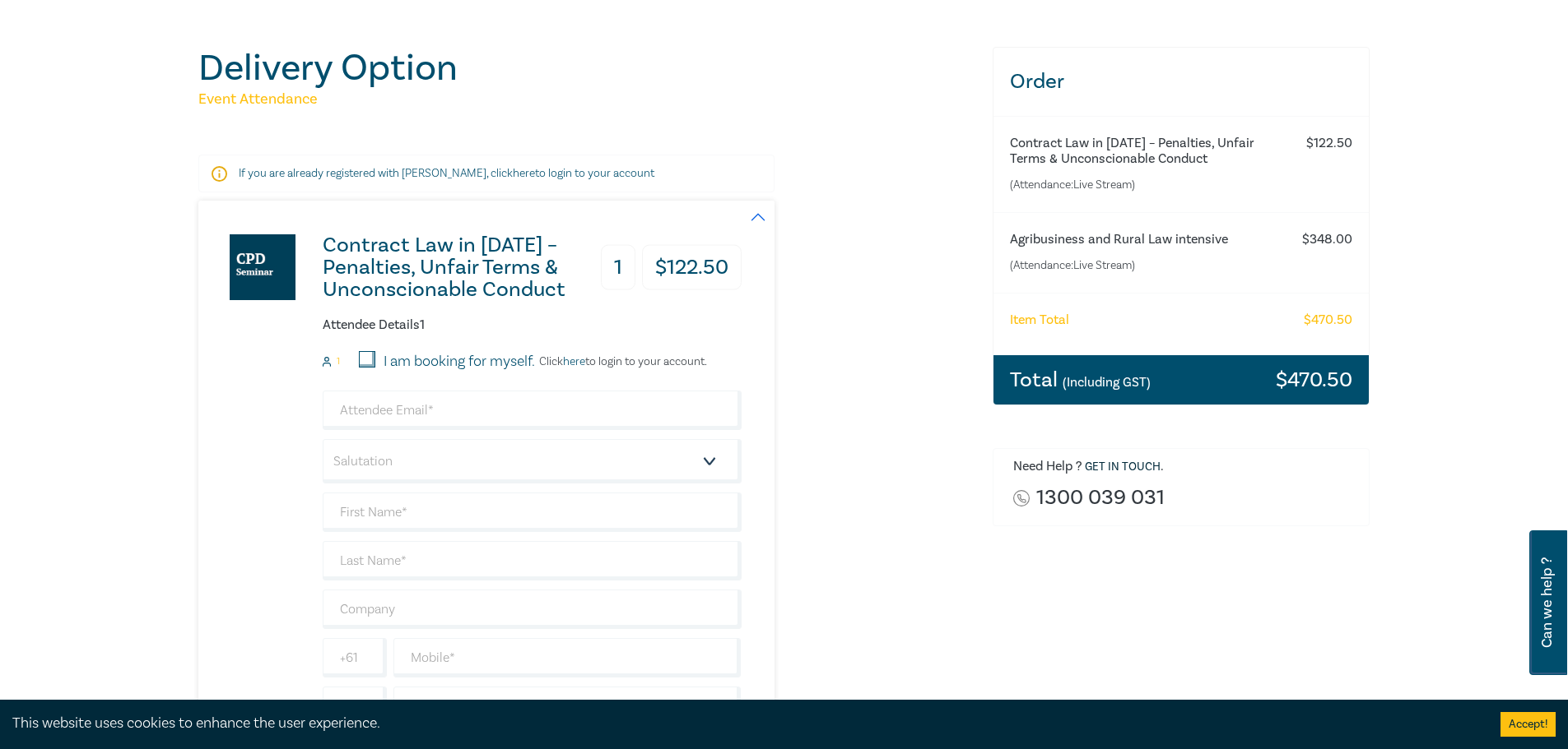
scroll to position [267, 0]
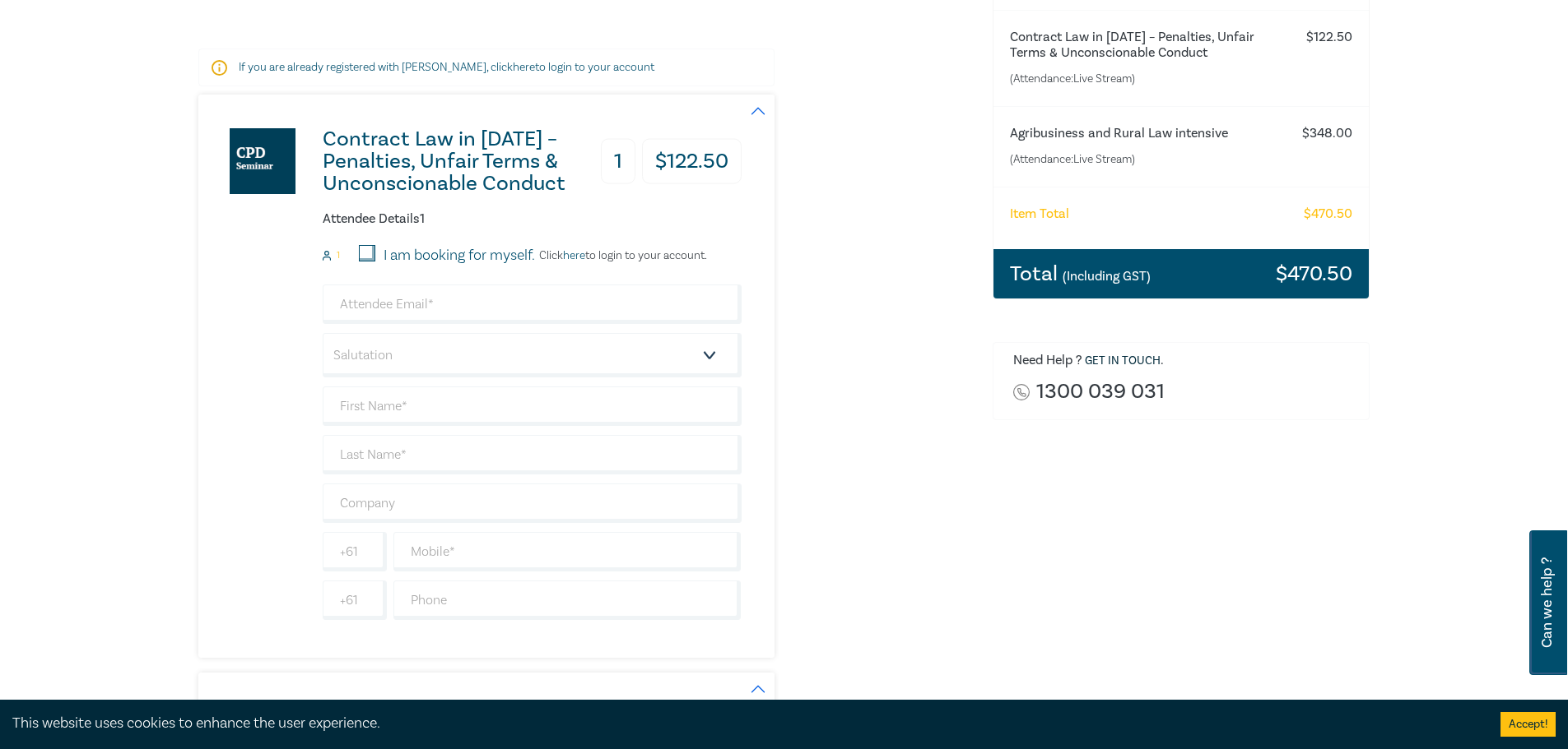
click at [482, 258] on label "I am booking for myself." at bounding box center [459, 256] width 152 height 22
click at [376, 258] on input "I am booking for myself." at bounding box center [367, 253] width 16 height 16
checkbox input "true"
click at [427, 313] on input "email" at bounding box center [532, 304] width 419 height 40
type input "Jcarlisle@alignlaw.com.au"
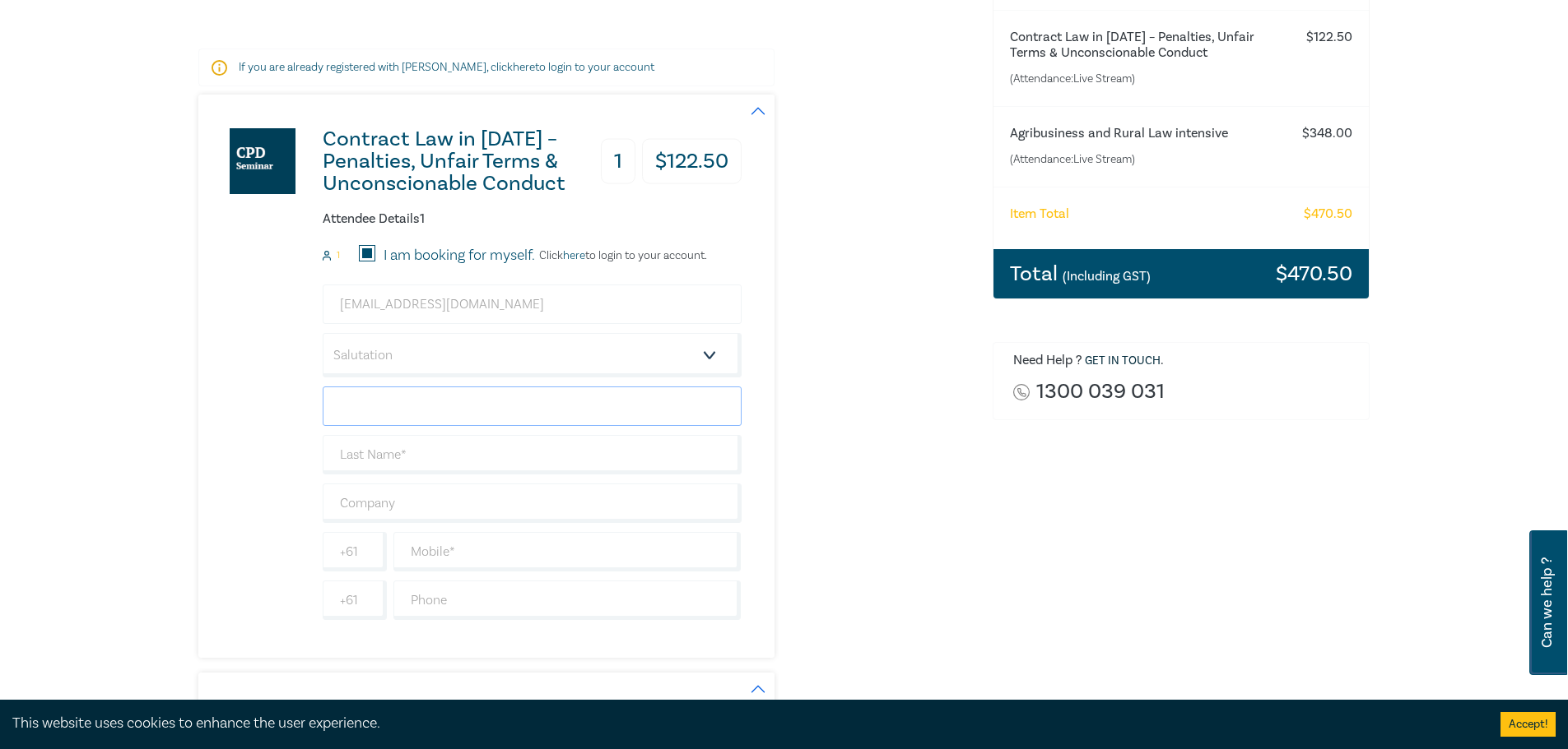
type input "Jiun"
type input "[GEOGRAPHIC_DATA]"
type input "Align Law Group"
type input "0413550199"
type input "[GEOGRAPHIC_DATA]"
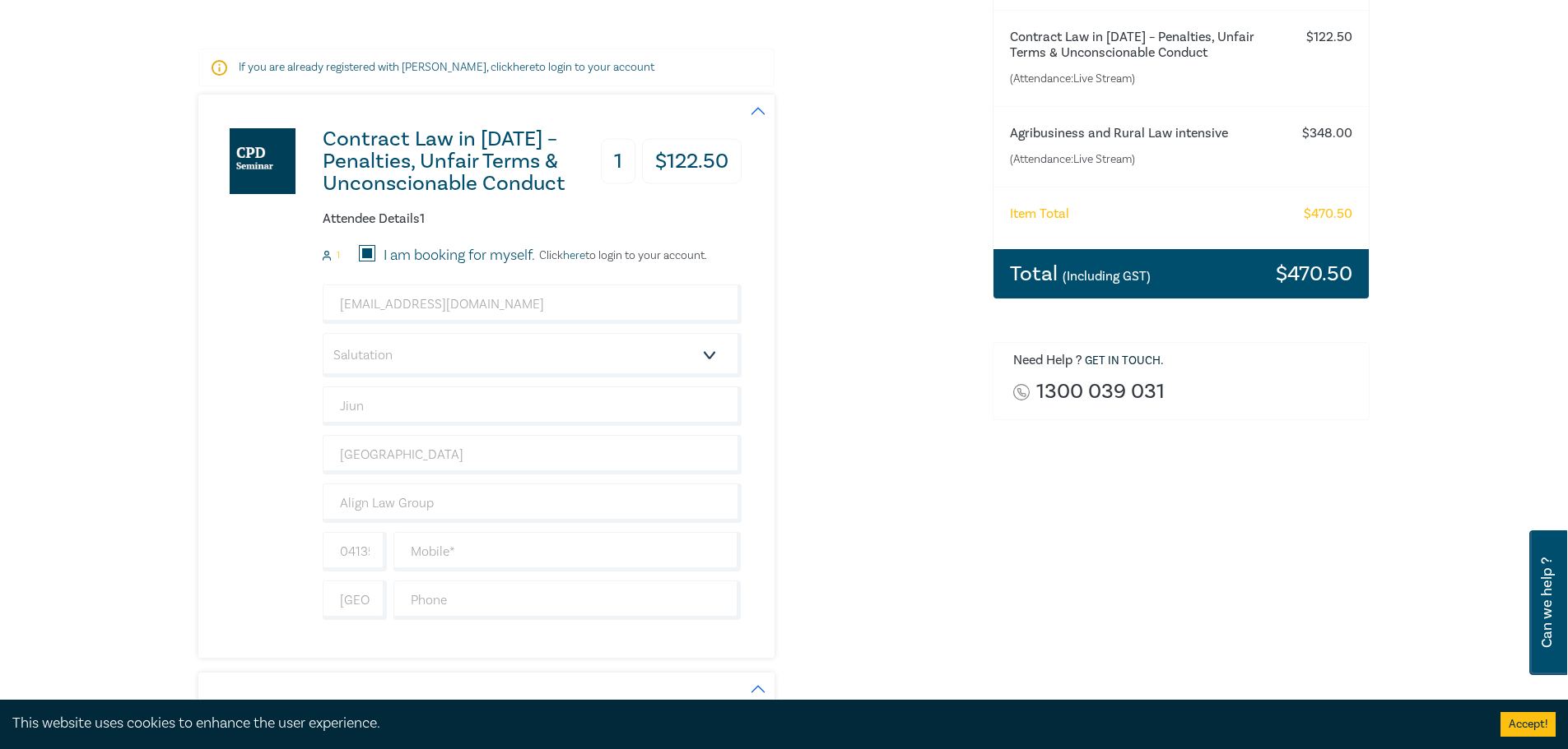
click at [284, 431] on div "Contract Law in 2025 – Penalties, Unfair Terms & Unconscionable Conduct 1 $ 122…" at bounding box center [470, 376] width 543 height 563
click at [466, 355] on select "Salutation Mr. Mrs. Ms. Miss Dr. Prof. Other" at bounding box center [532, 355] width 419 height 44
click at [286, 472] on div "Contract Law in 2025 – Penalties, Unfair Terms & Unconscionable Conduct 1 $ 122…" at bounding box center [470, 376] width 543 height 563
click at [446, 503] on input "Align Law Group" at bounding box center [532, 504] width 419 height 40
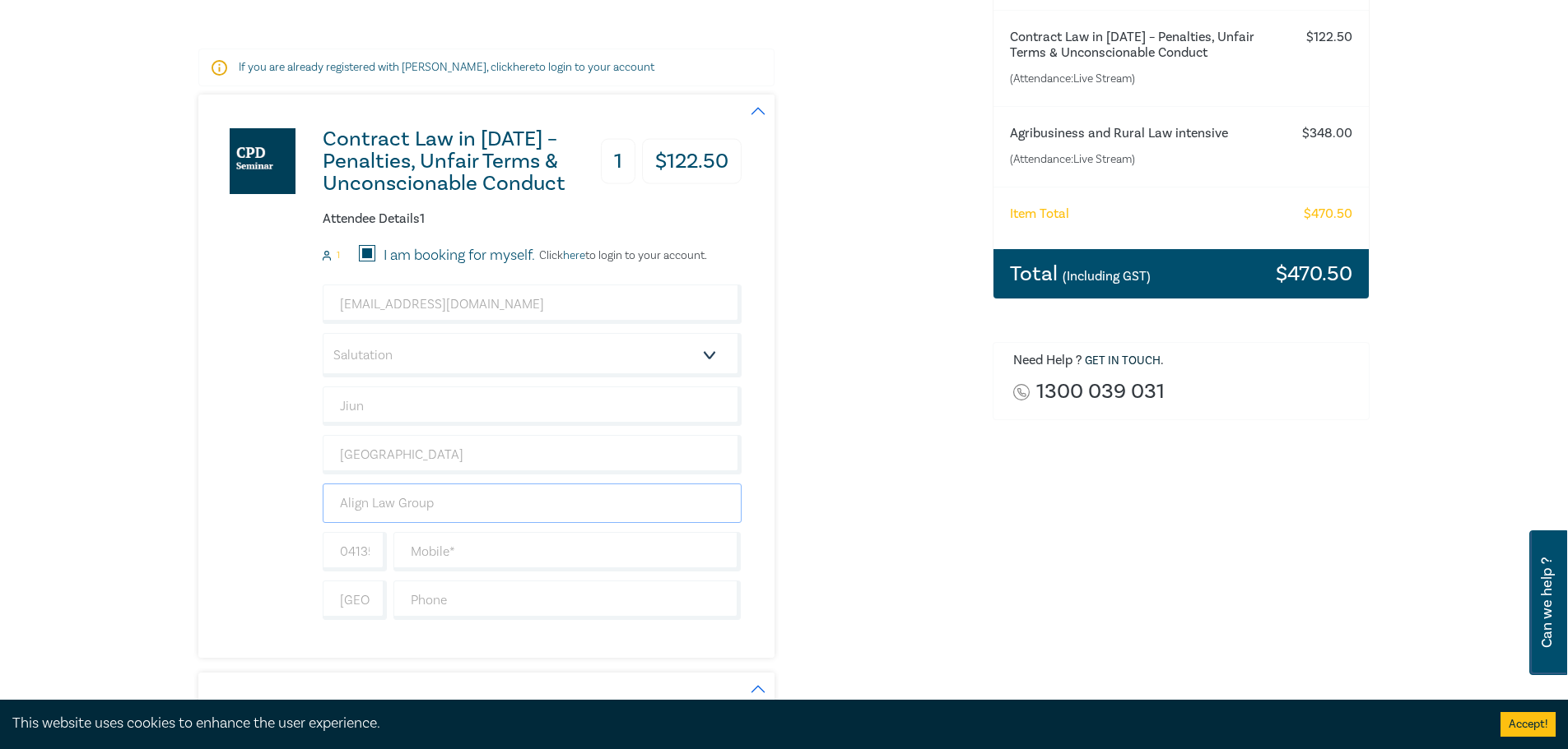
click at [447, 502] on input "Align Law Group" at bounding box center [532, 504] width 419 height 40
type input "Align Law"
click at [330, 548] on input "0413550199" at bounding box center [355, 552] width 64 height 40
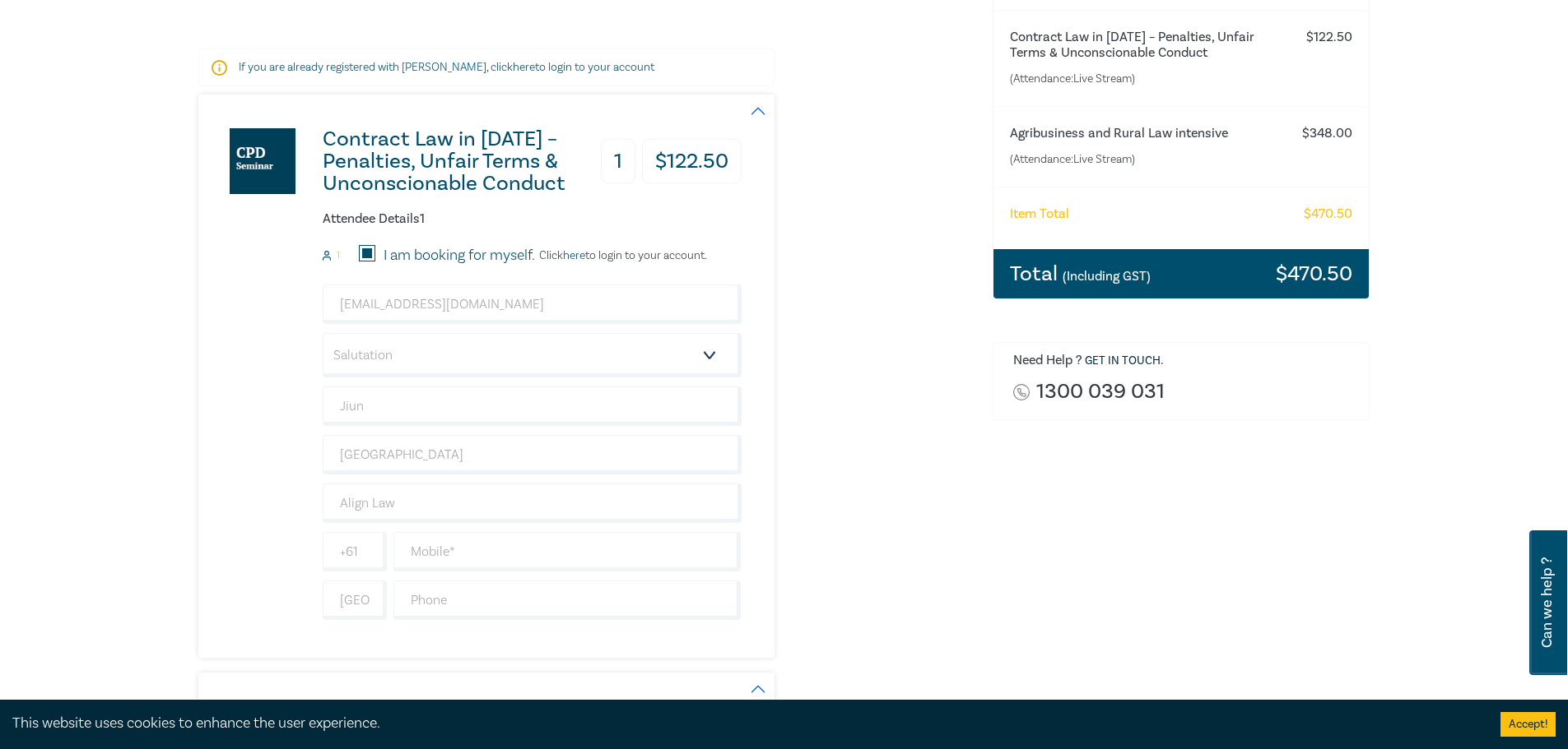
click at [461, 530] on div "Jcarlisle@alignlaw.com.au Salutation Mr. Mrs. Ms. Miss Dr. Prof. Other Jiun Car…" at bounding box center [532, 452] width 419 height 335
click at [454, 557] on input "text" at bounding box center [567, 552] width 348 height 40
type input "0413550199"
click at [915, 537] on div "Contract Law in 2025 – Penalties, Unfair Terms & Unconscionable Conduct 1 $ 122…" at bounding box center [585, 376] width 774 height 563
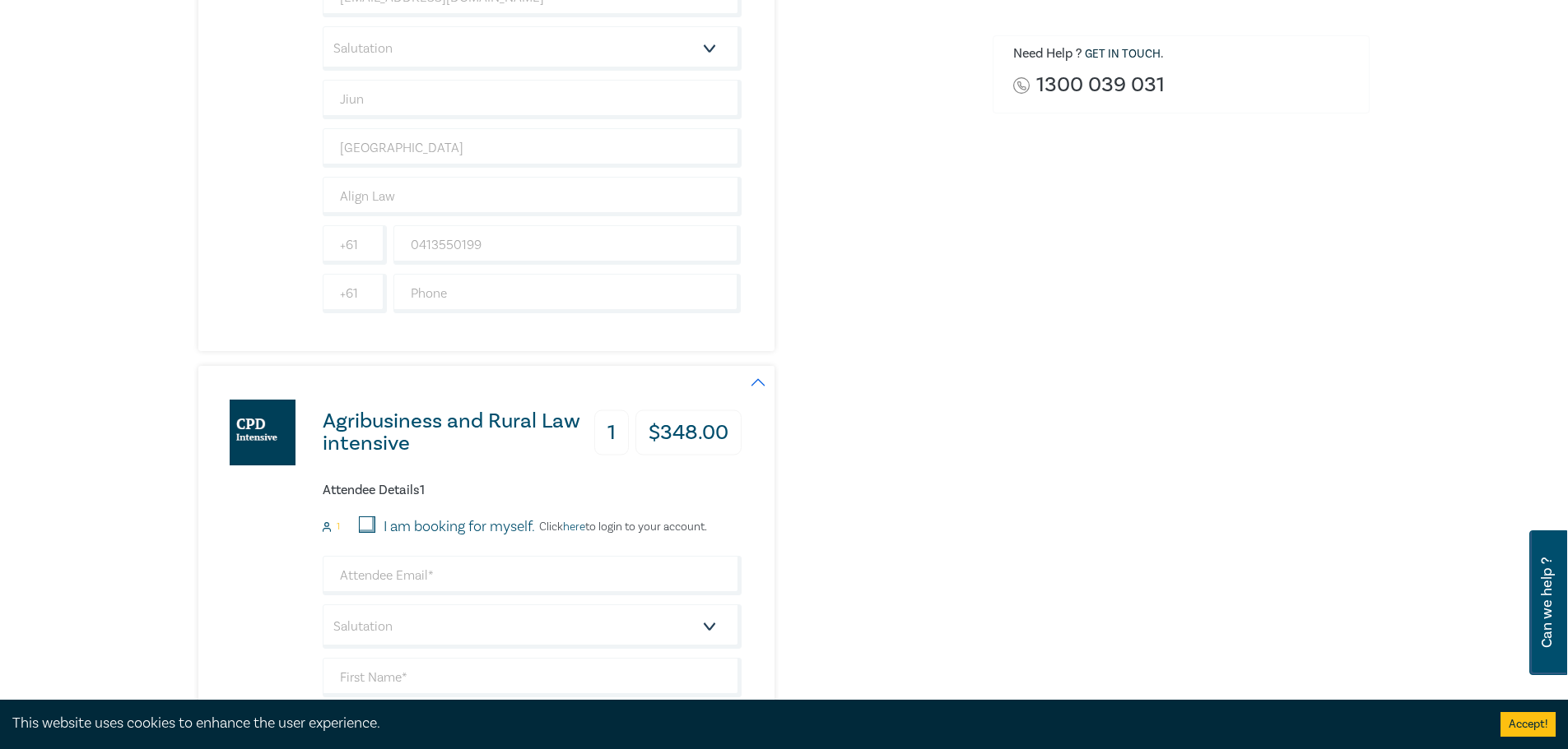
scroll to position [576, 0]
click at [362, 522] on input "I am booking for myself." at bounding box center [367, 523] width 16 height 16
checkbox input "true"
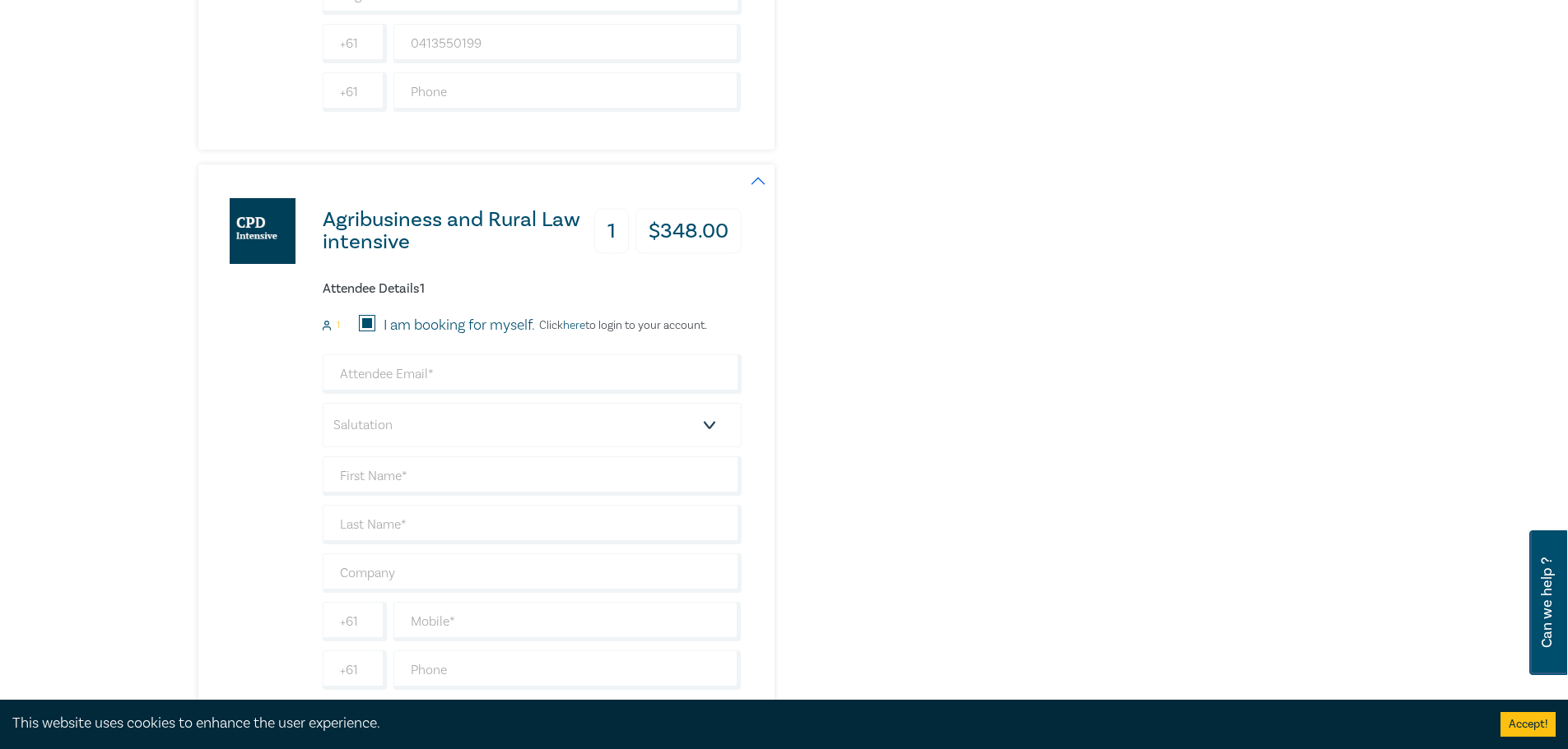
scroll to position [781, 0]
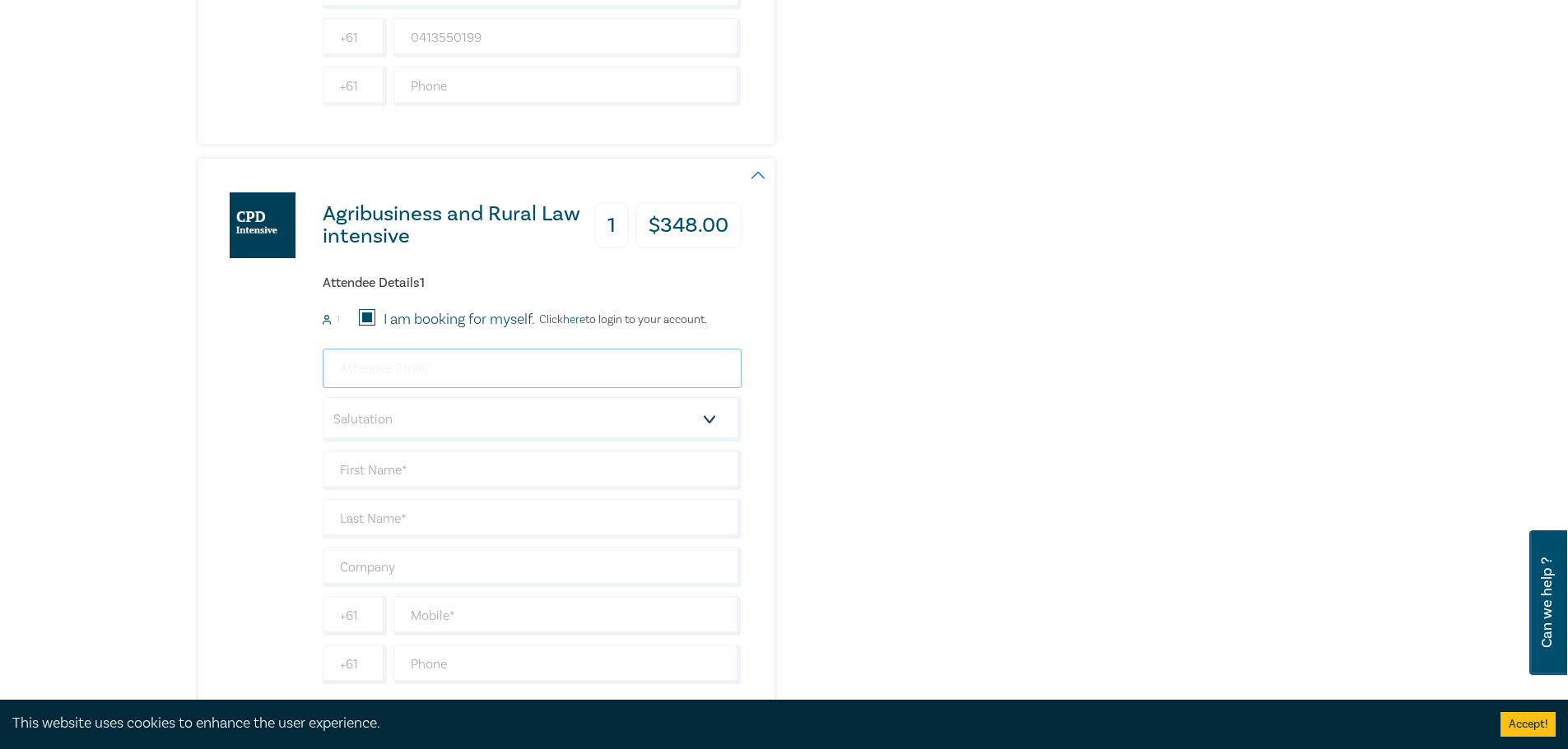
click at [389, 361] on input "email" at bounding box center [532, 368] width 419 height 40
type input "S"
type input "stee@alignlaw.com.au"
type input "Shih Wang"
type input "Tee"
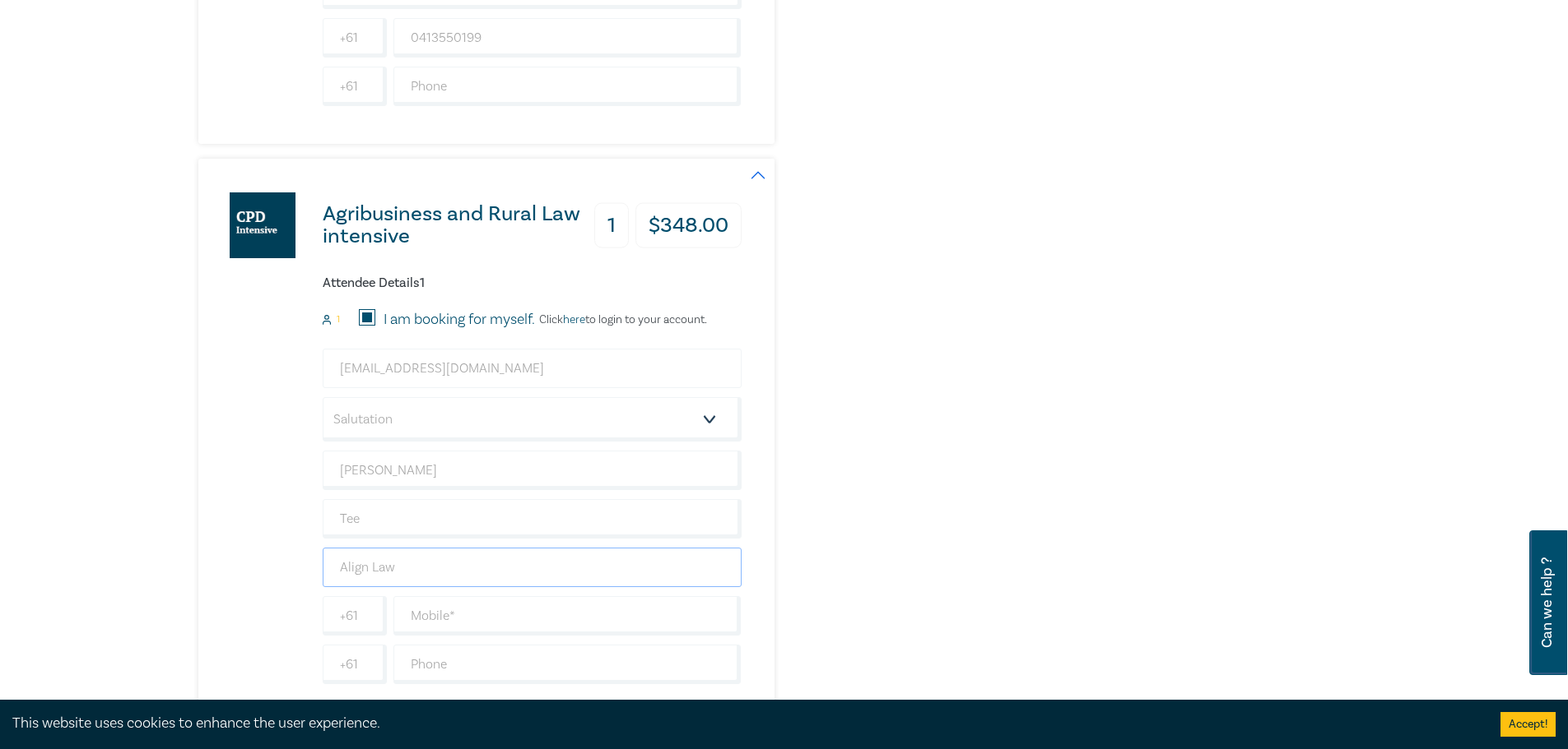
type input "Align Law"
click at [493, 643] on div "stee@alignlaw.com.au Salutation Mr. Mrs. Ms. Miss Dr. Prof. Other Shih Wang Tee…" at bounding box center [532, 516] width 419 height 335
click at [491, 658] on input "text" at bounding box center [567, 665] width 348 height 40
click at [436, 604] on input "text" at bounding box center [567, 616] width 348 height 40
type input "0402938892"
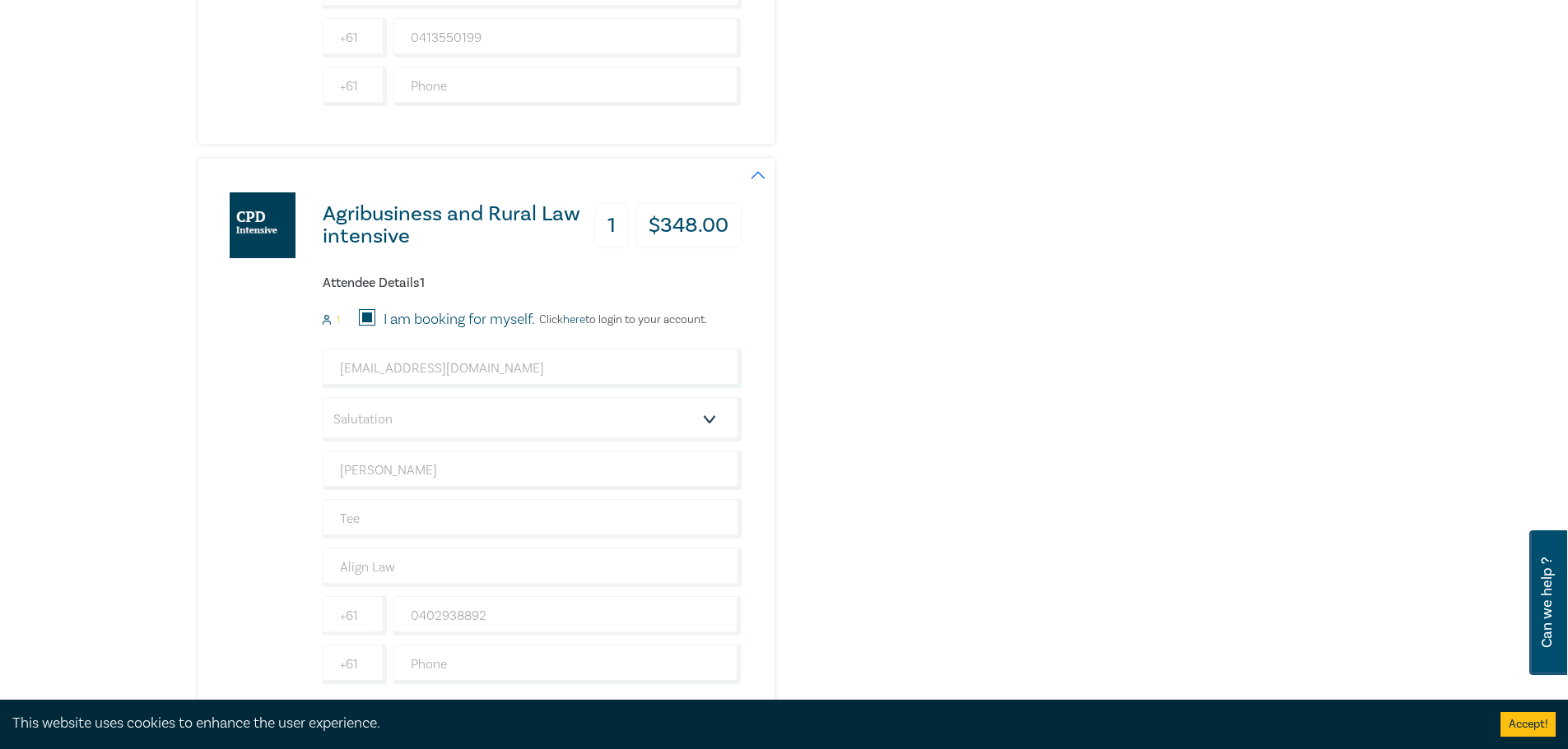
click at [900, 530] on div "Agribusiness and Rural Law intensive 1 $ 348.00 Attendee Details 1 1 I am booki…" at bounding box center [585, 440] width 774 height 563
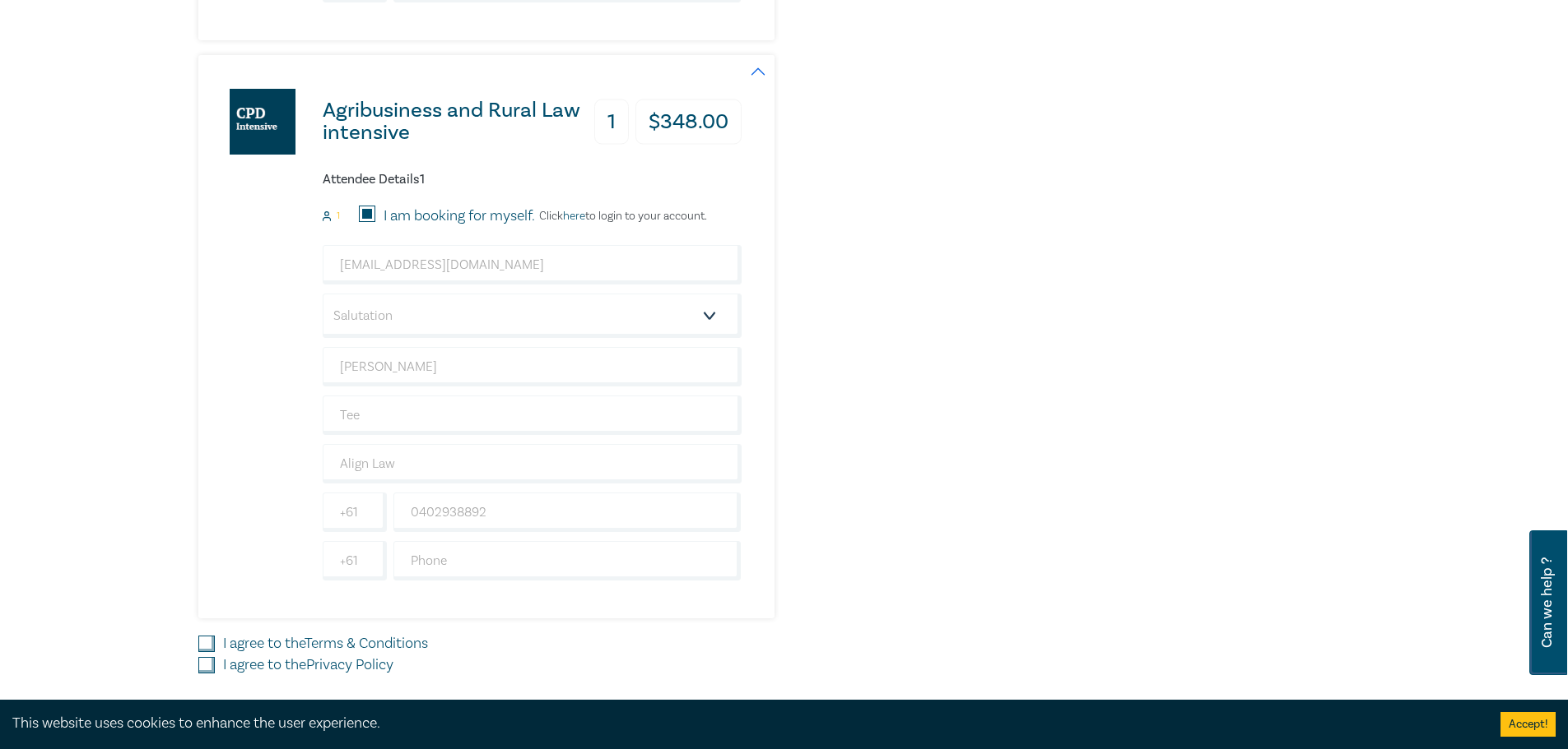
scroll to position [1049, 0]
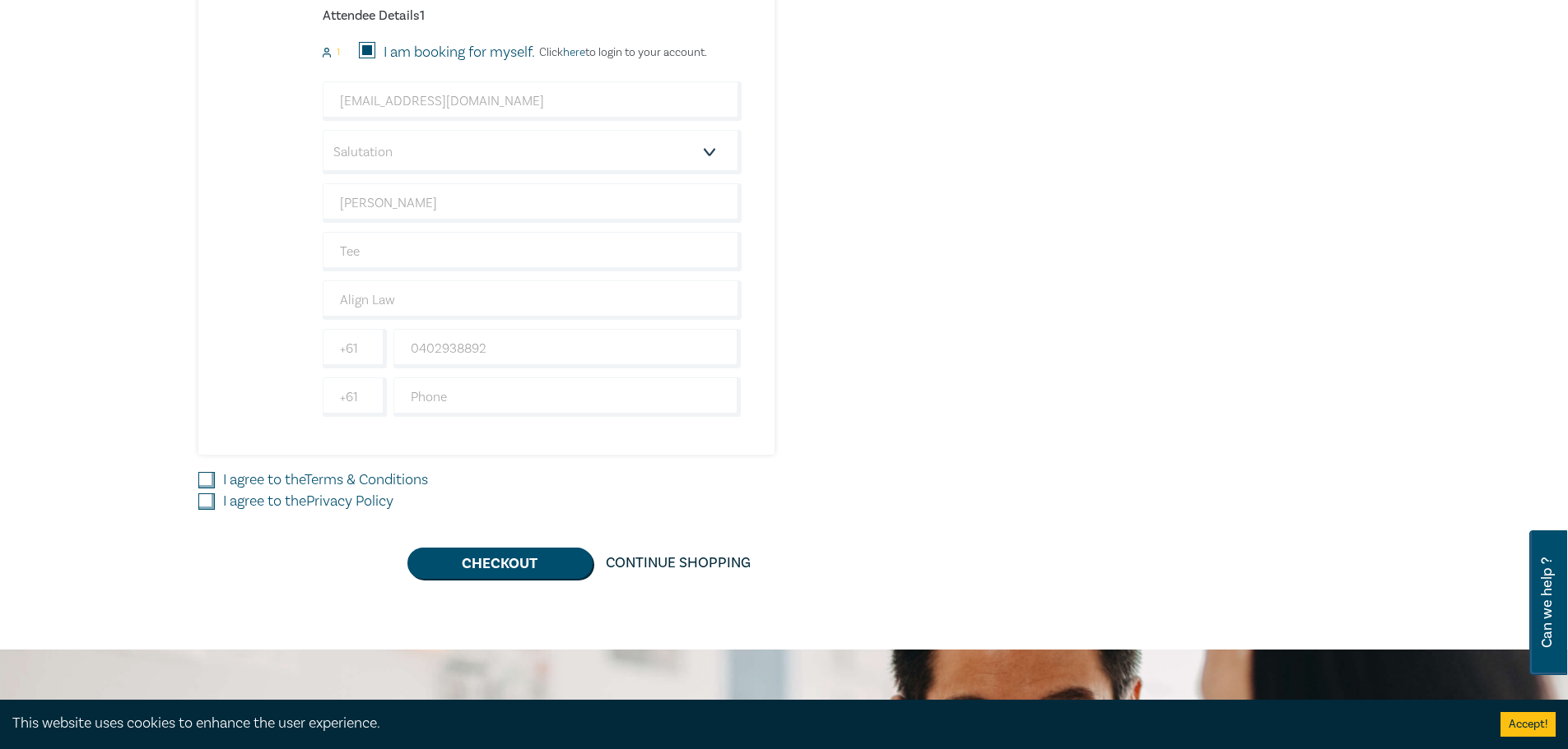
click at [203, 483] on input "I agree to the Terms & Conditions" at bounding box center [206, 480] width 16 height 16
checkbox input "true"
click at [201, 506] on input "I agree to the Privacy Policy" at bounding box center [206, 501] width 16 height 16
checkbox input "true"
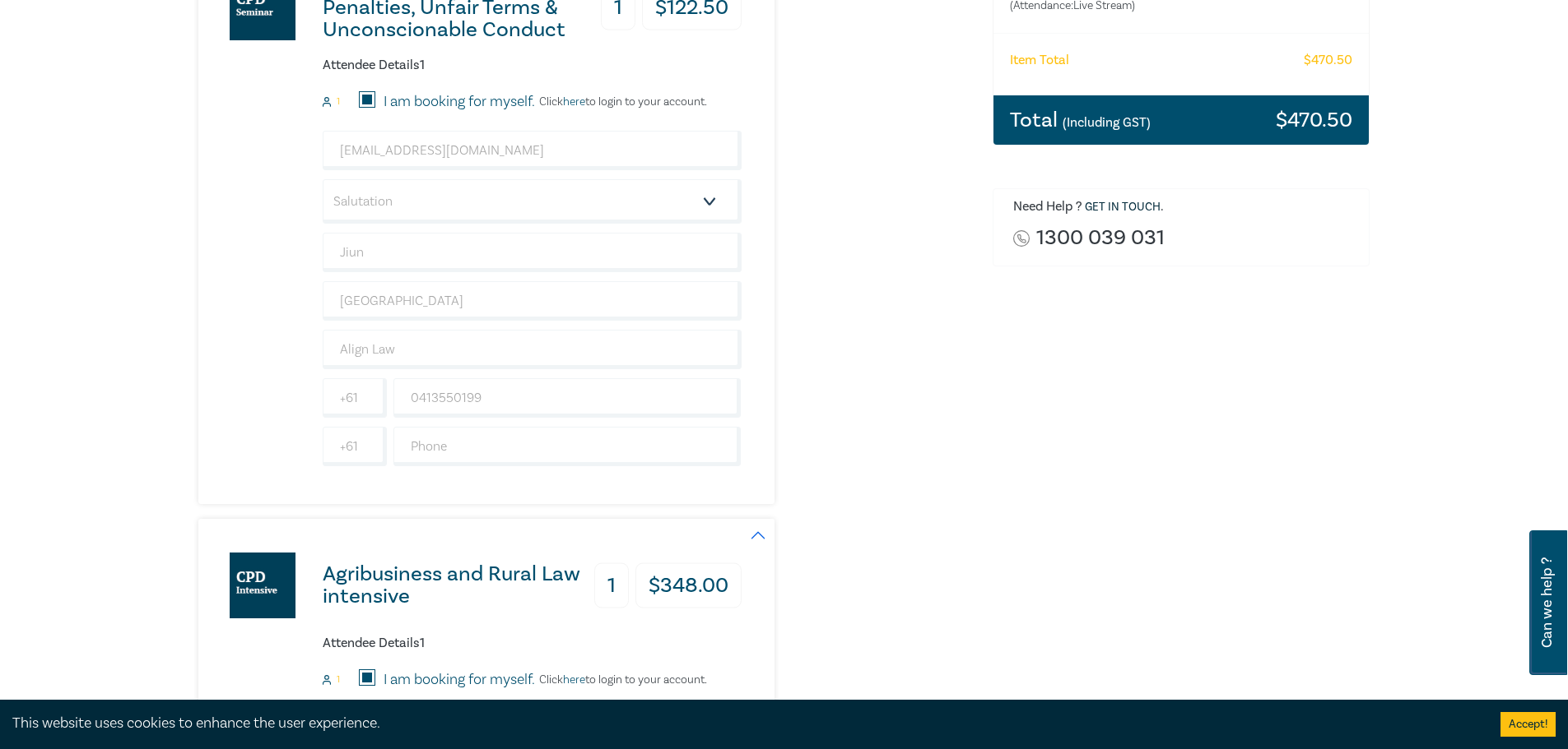
scroll to position [226, 0]
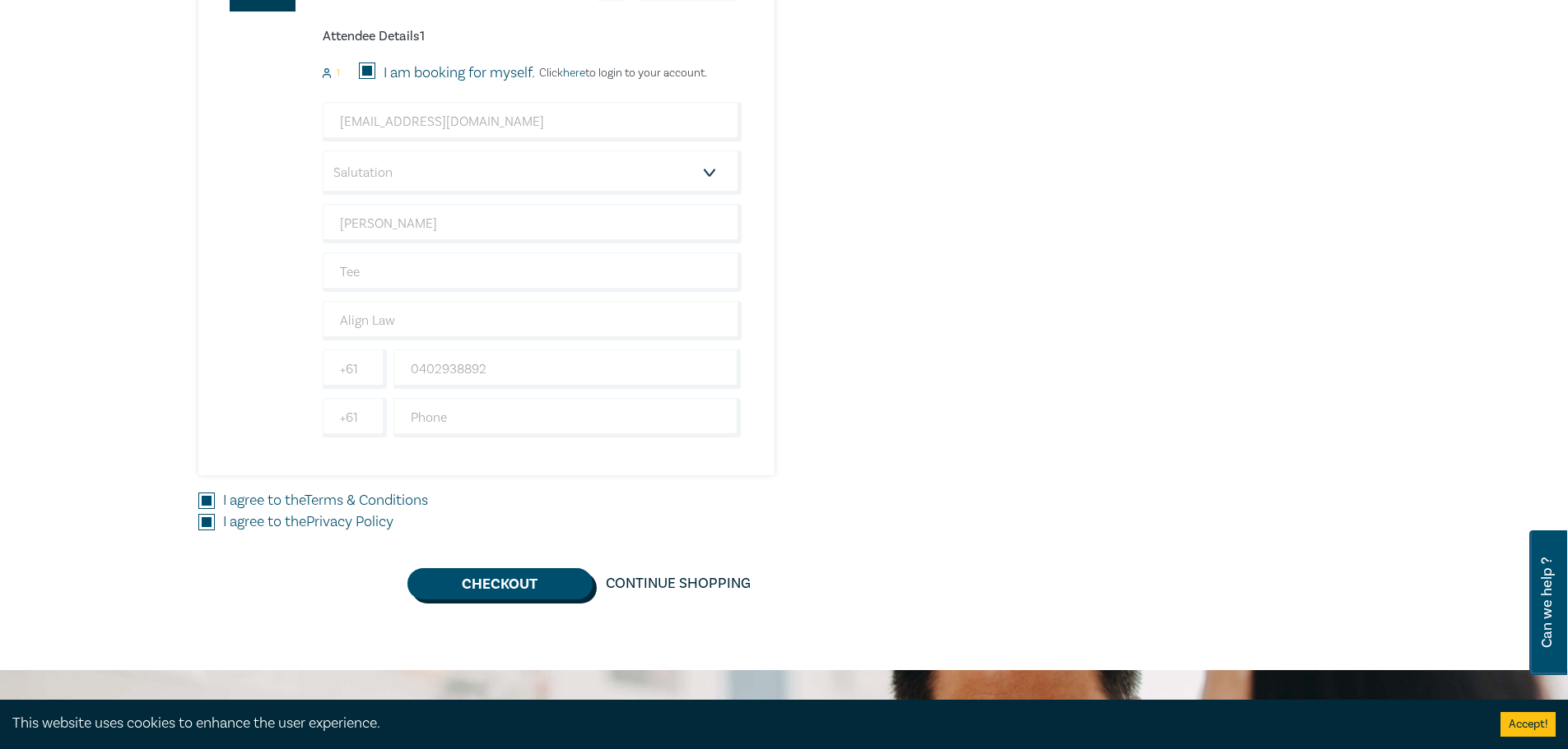
click at [503, 596] on button "Checkout" at bounding box center [500, 584] width 185 height 31
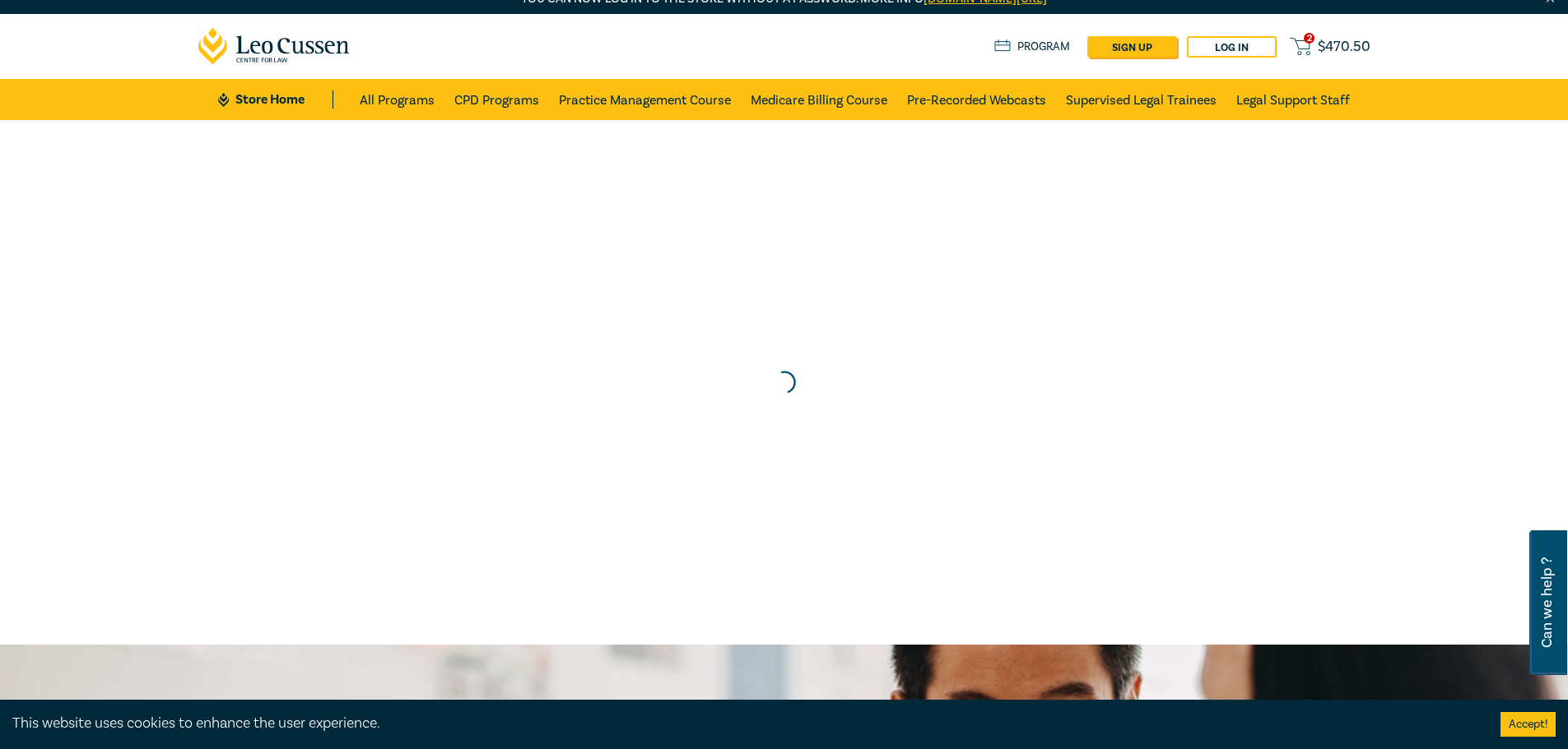
scroll to position [0, 0]
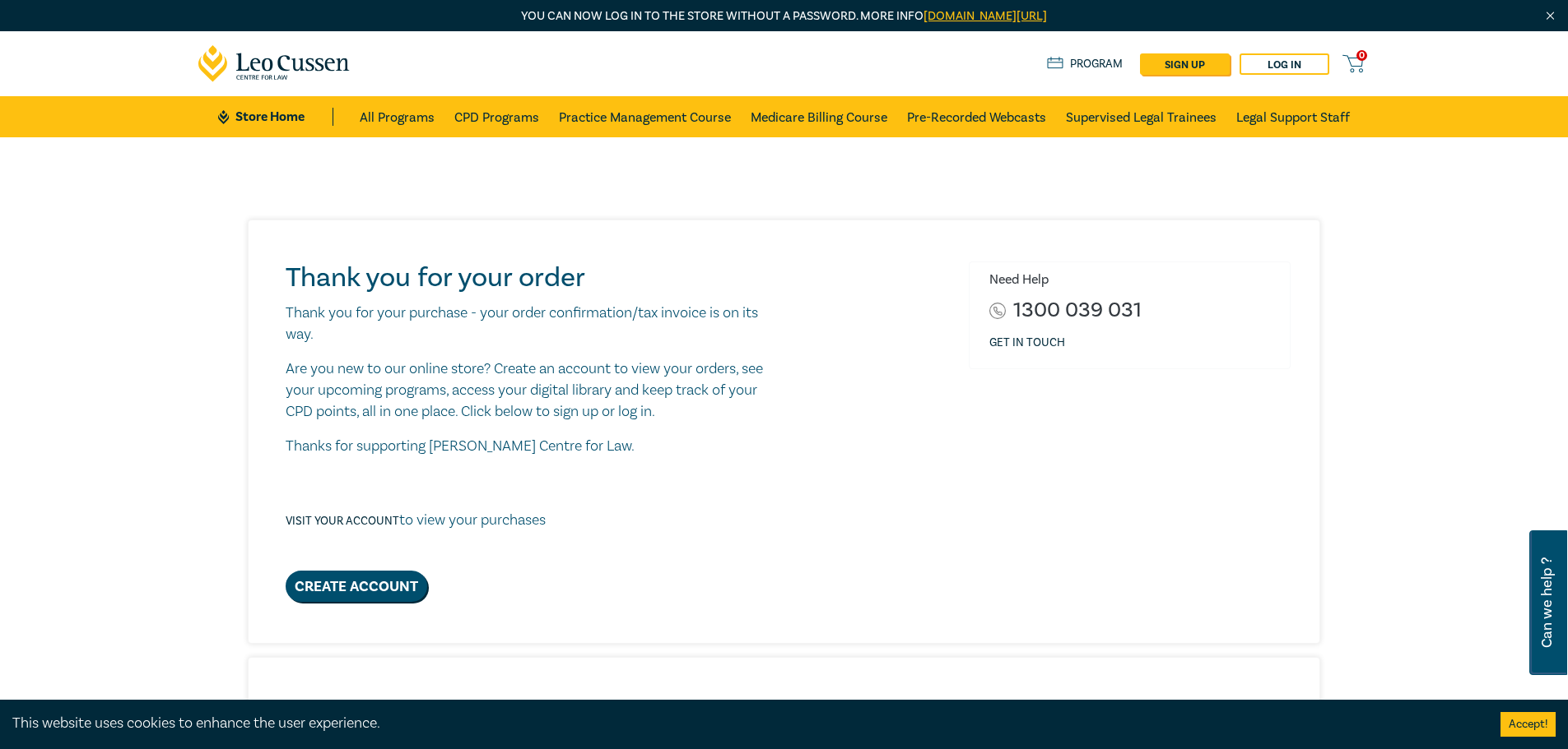
click at [969, 45] on div "0 $ NaN Store Home About us Program sign up Log in 0" at bounding box center [784, 63] width 1192 height 65
